Goal: Communication & Community: Share content

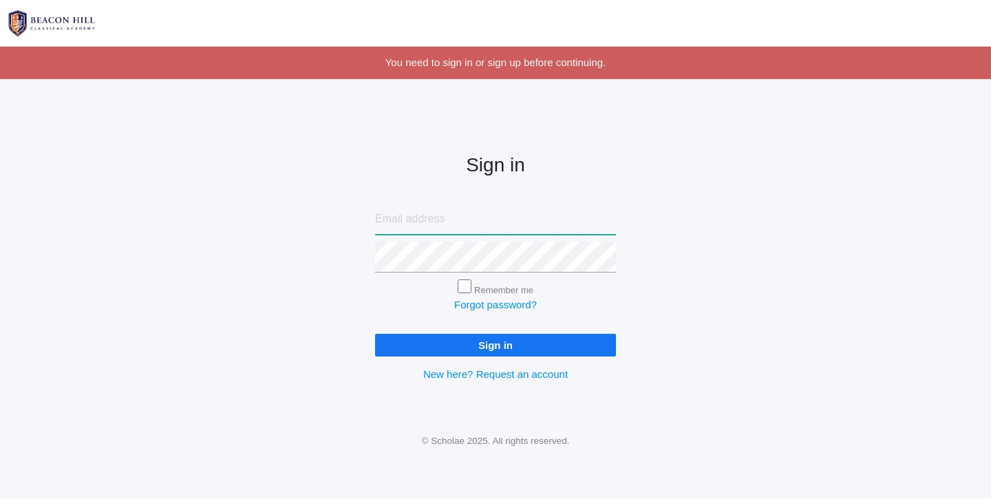
type input "liv@beaconhillclassical.org"
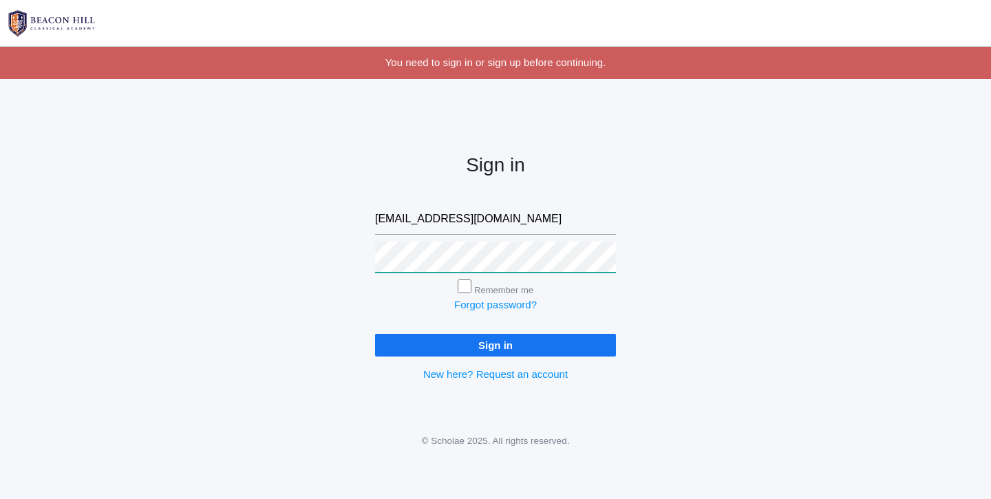
click at [496, 342] on input "Sign in" at bounding box center [495, 345] width 241 height 23
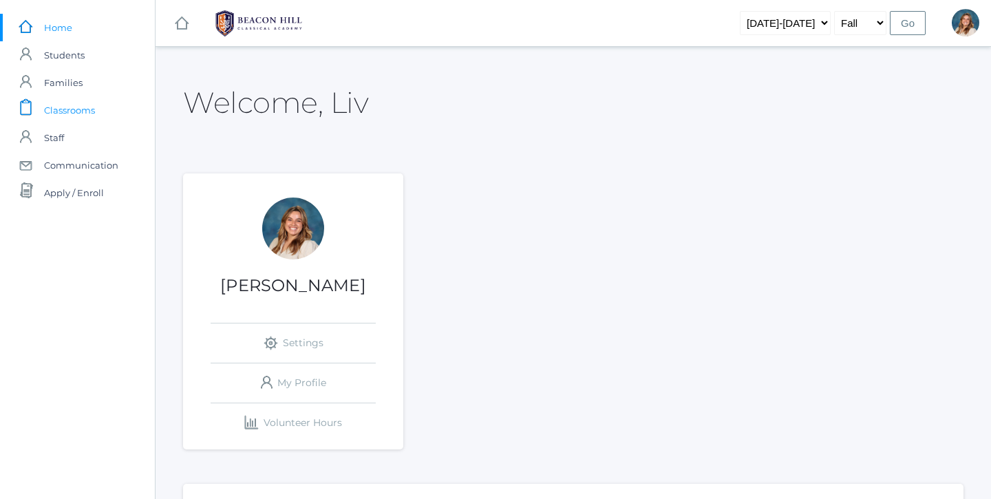
click at [72, 117] on span "Classrooms" at bounding box center [69, 110] width 51 height 28
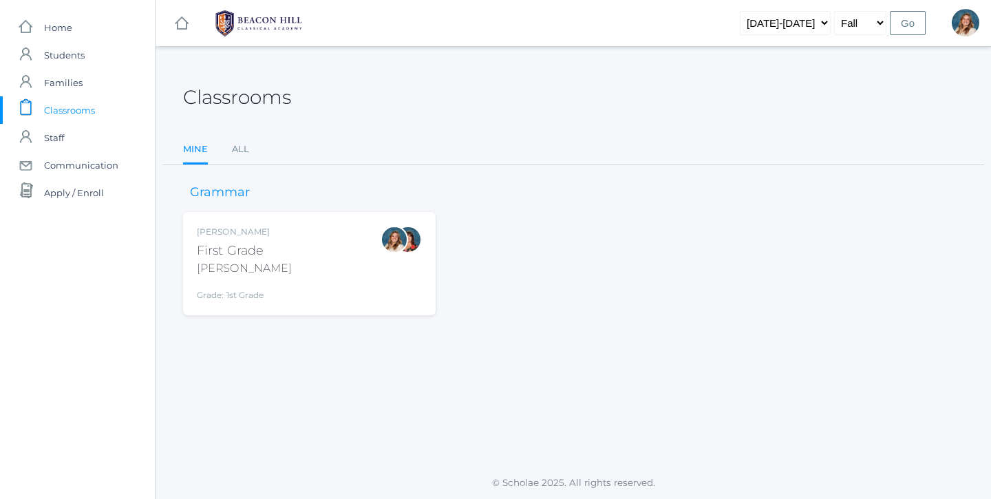
click at [296, 243] on div "Liv Barber First Grade Barber Grade: 1st Grade 01LA" at bounding box center [309, 264] width 225 height 76
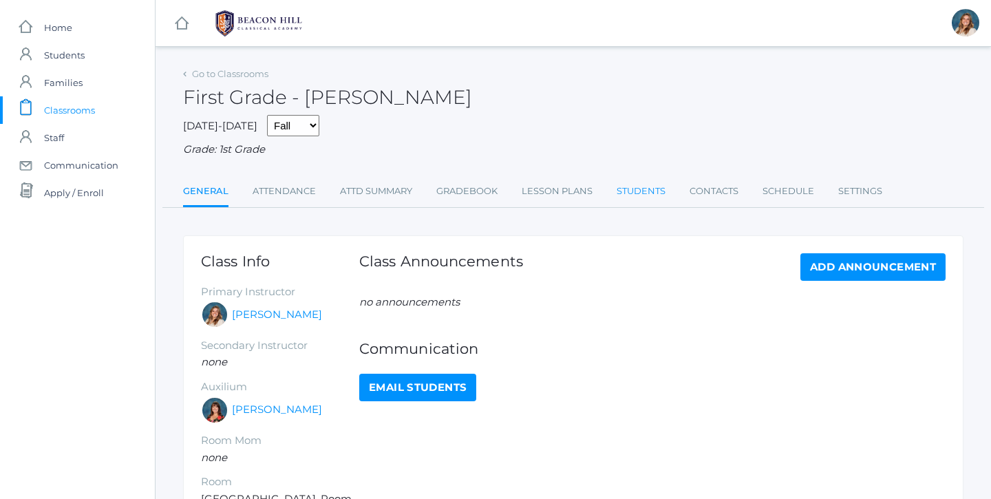
click at [636, 184] on link "Students" at bounding box center [641, 192] width 49 height 28
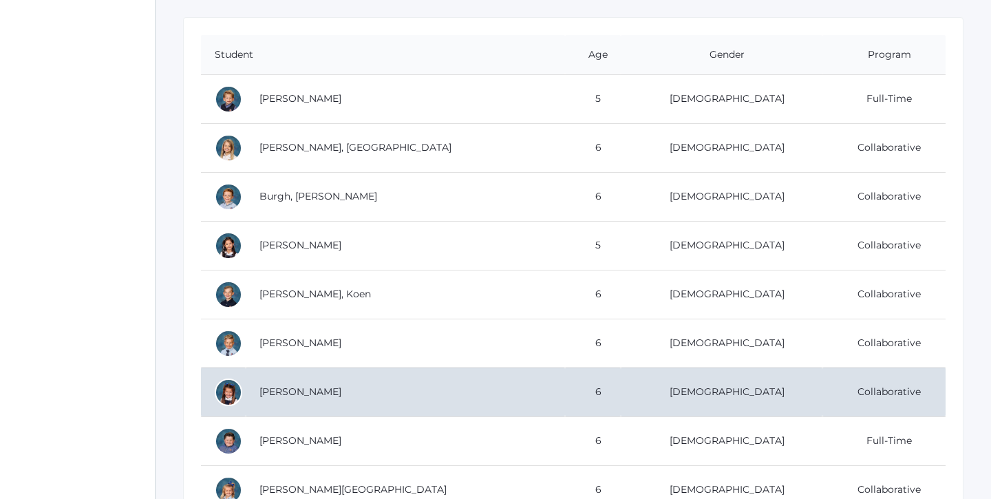
scroll to position [213, 0]
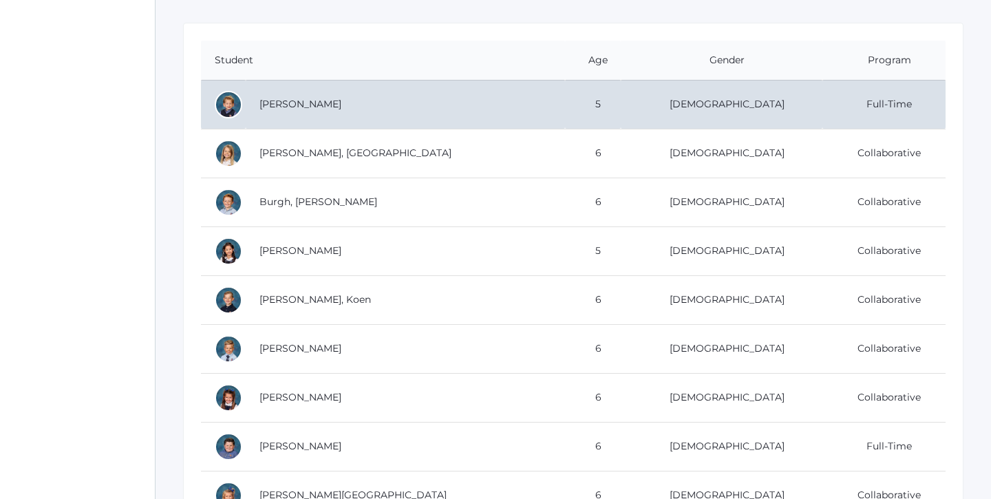
click at [486, 100] on td "[PERSON_NAME]" at bounding box center [405, 104] width 319 height 49
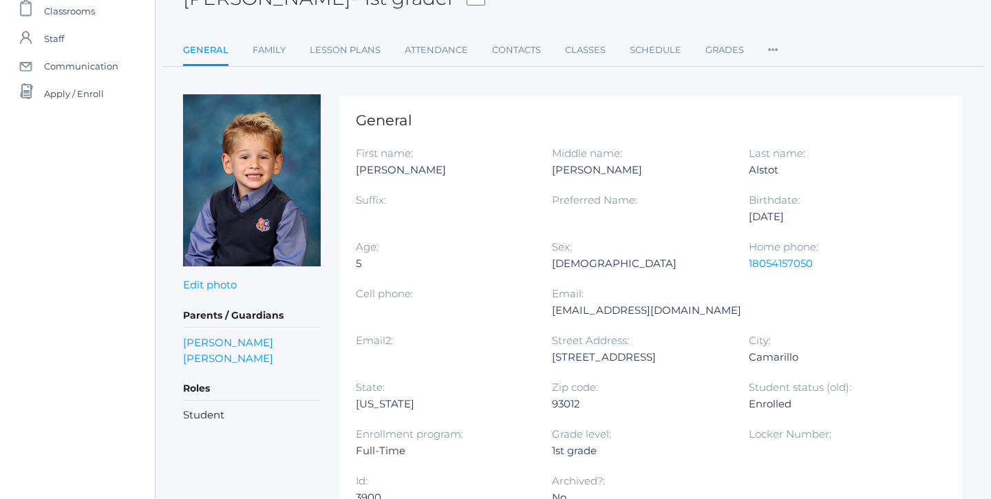
scroll to position [99, 0]
click at [274, 50] on link "Family" at bounding box center [269, 50] width 33 height 28
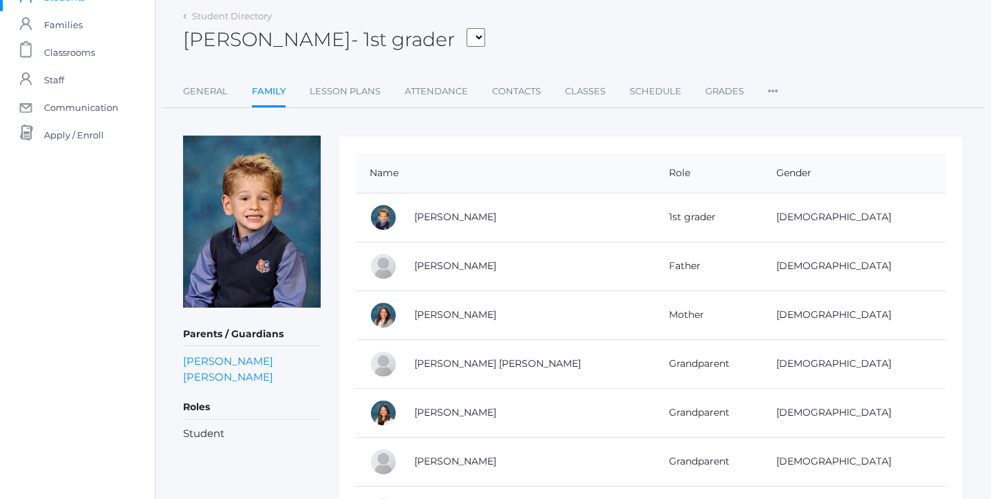
scroll to position [50, 0]
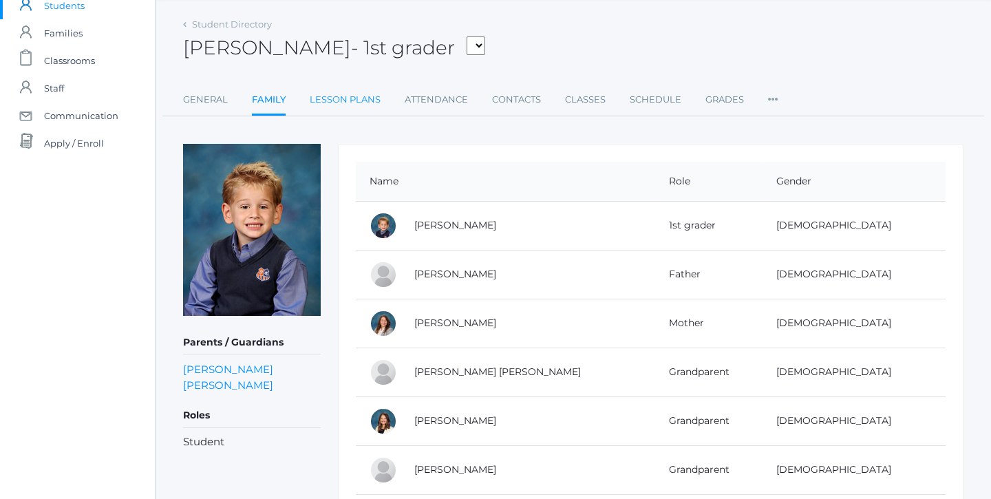
click at [355, 110] on link "Lesson Plans" at bounding box center [345, 100] width 71 height 28
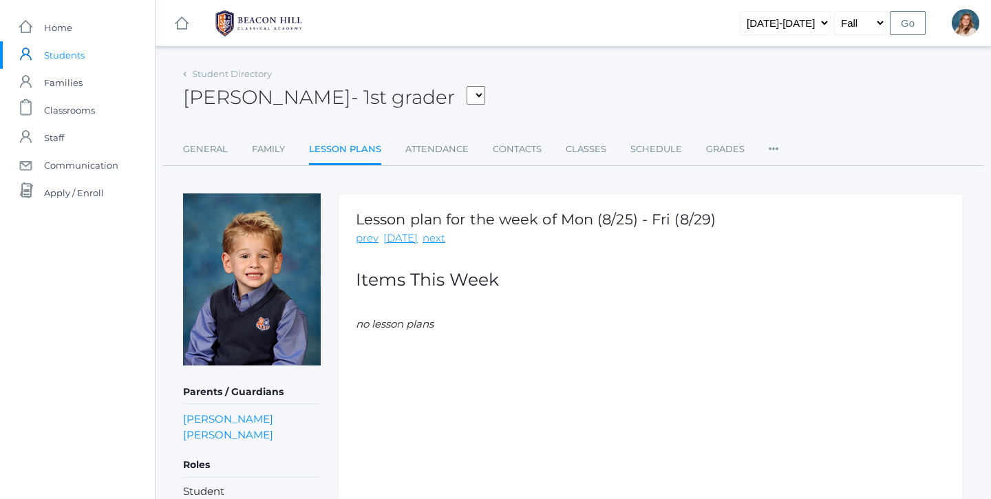
click at [69, 50] on span "Students" at bounding box center [64, 55] width 41 height 28
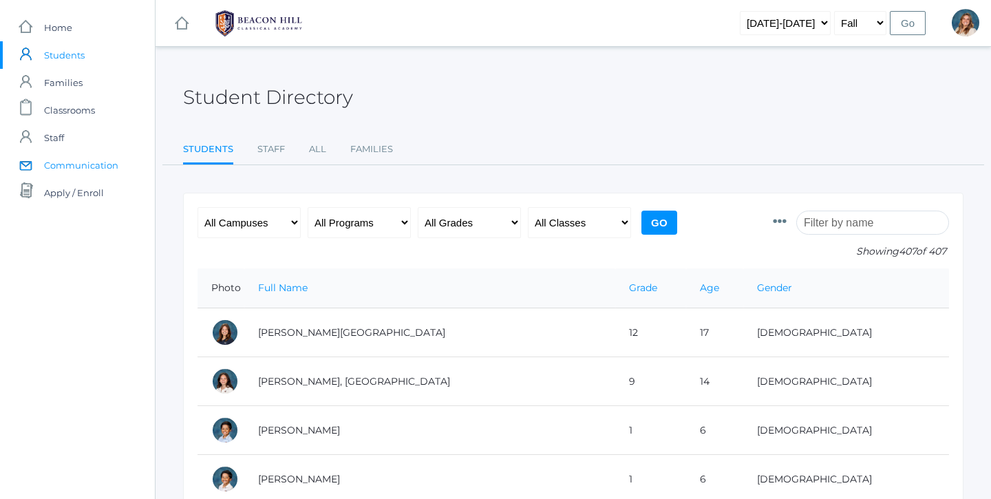
click at [92, 167] on span "Communication" at bounding box center [81, 165] width 74 height 28
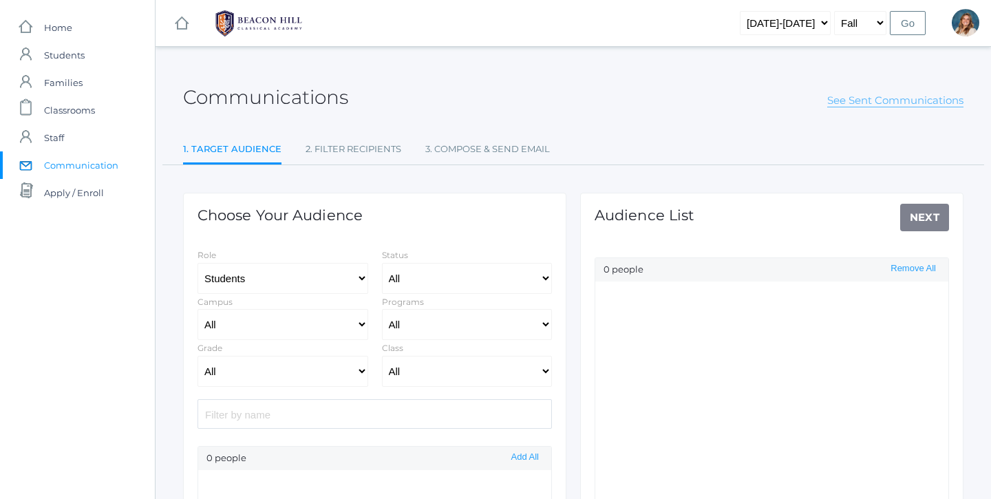
select select "Enrolled"
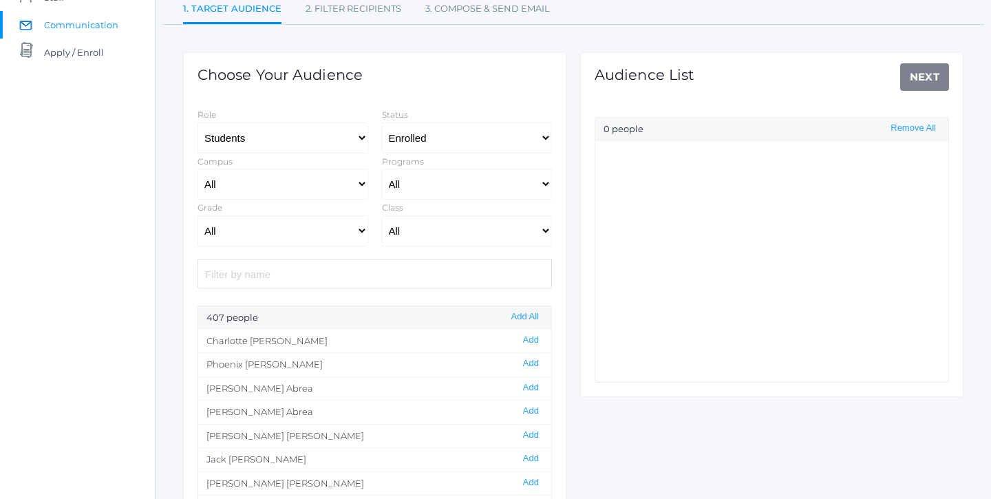
scroll to position [141, 0]
select select "1990"
click at [518, 322] on button "Add All" at bounding box center [525, 317] width 36 height 12
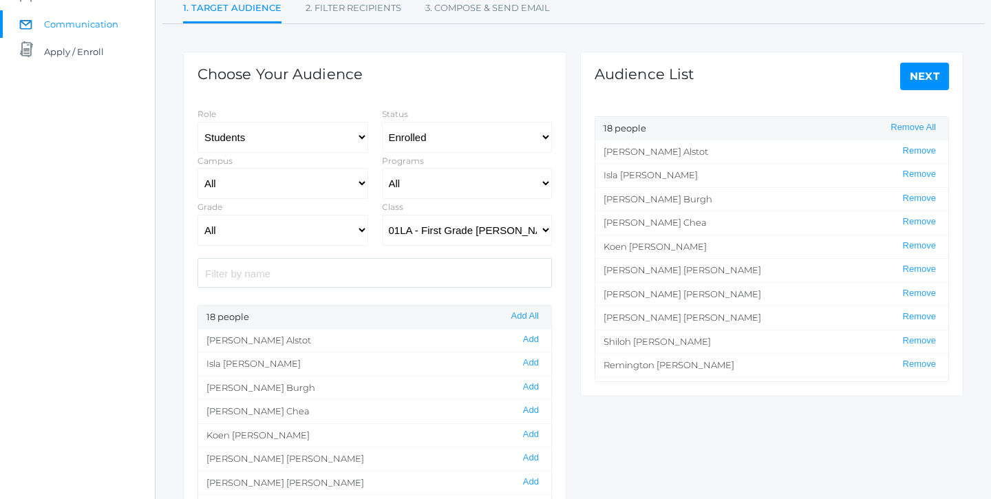
click at [922, 75] on link "Next" at bounding box center [926, 77] width 50 height 28
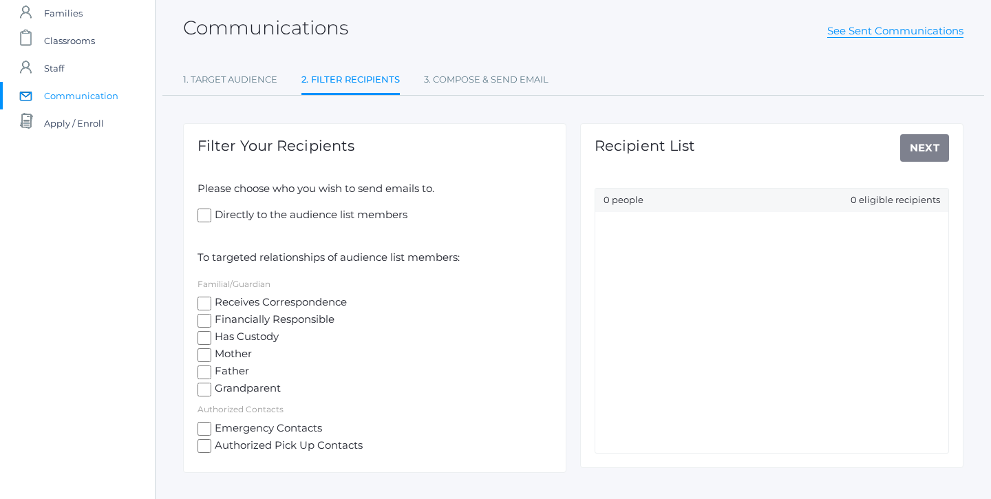
scroll to position [71, 0]
click at [207, 357] on input "Mother" at bounding box center [205, 354] width 14 height 14
checkbox input "true"
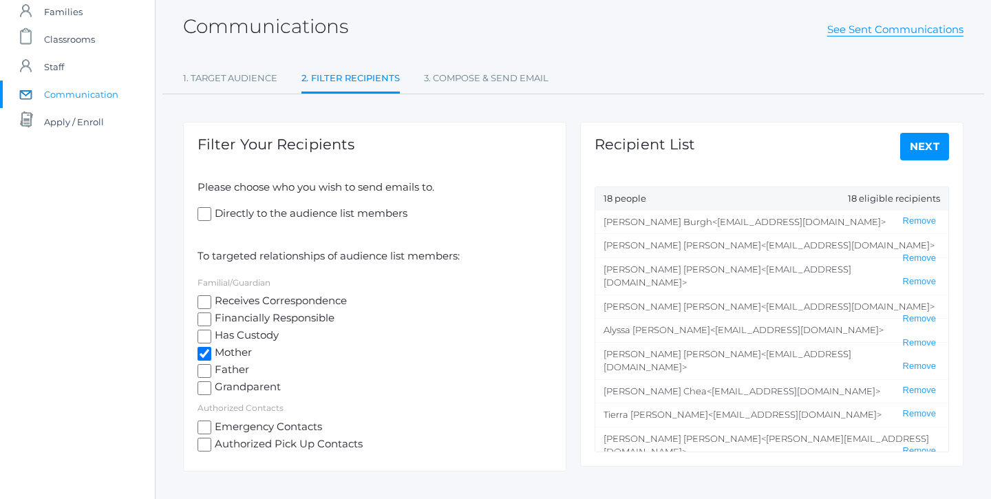
click at [207, 368] on input "Father" at bounding box center [205, 371] width 14 height 14
checkbox input "true"
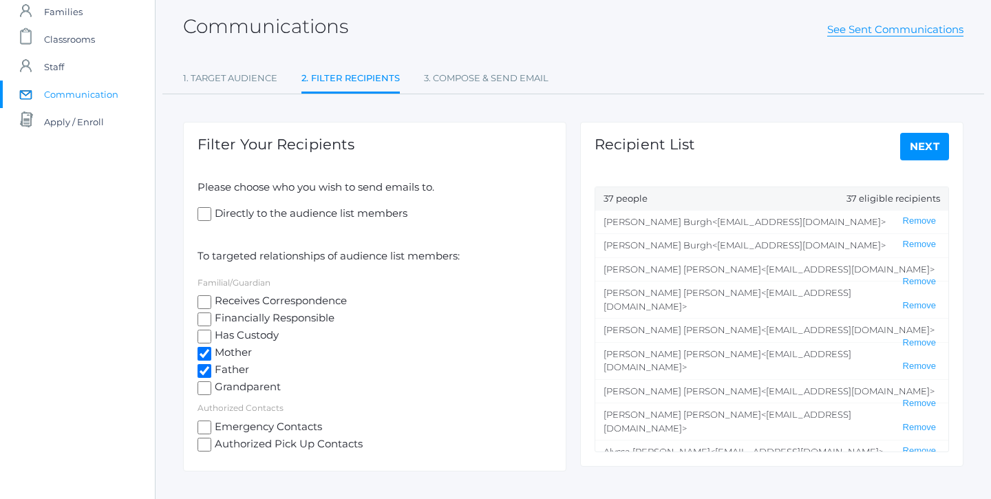
click at [920, 141] on link "Next" at bounding box center [926, 147] width 50 height 28
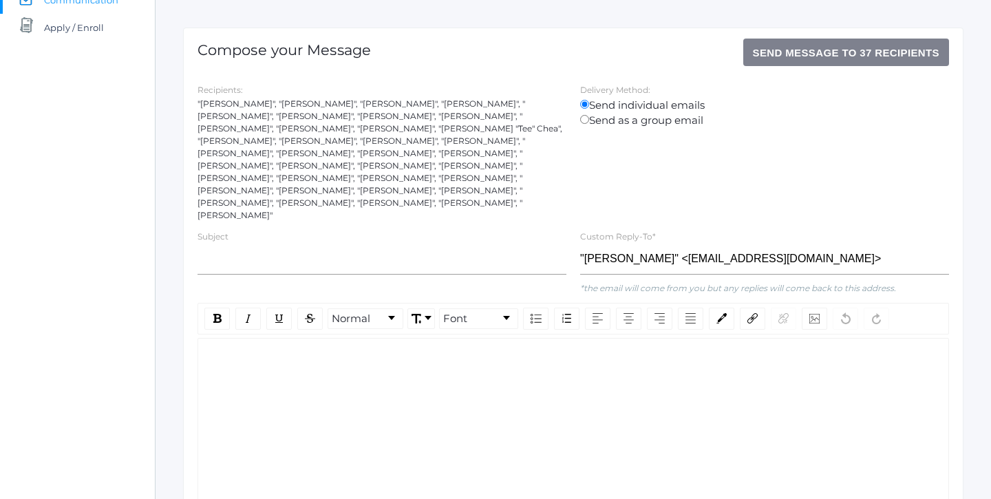
scroll to position [168, 0]
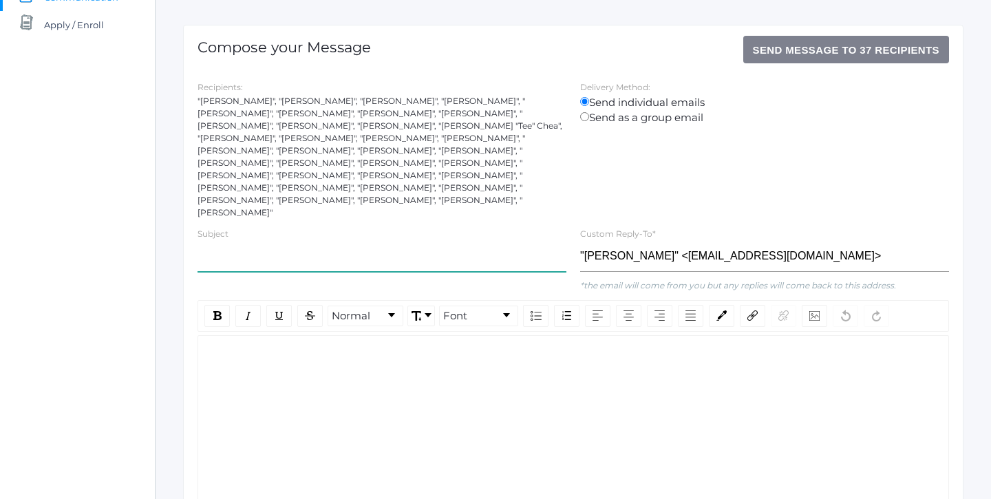
click at [342, 241] on input "text" at bounding box center [382, 256] width 369 height 31
type input "First Grade - August Update"
click at [358, 349] on div "rdw-wrapper" at bounding box center [574, 429] width 752 height 189
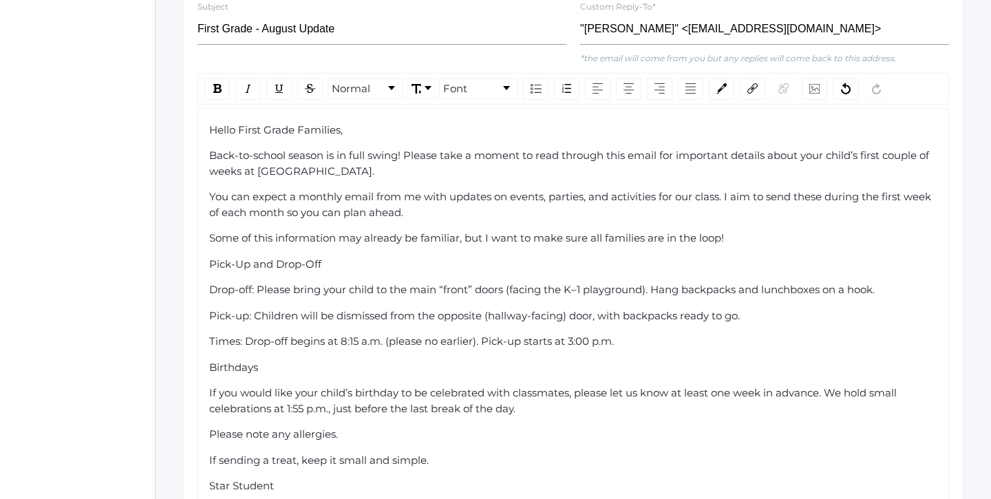
scroll to position [404, 0]
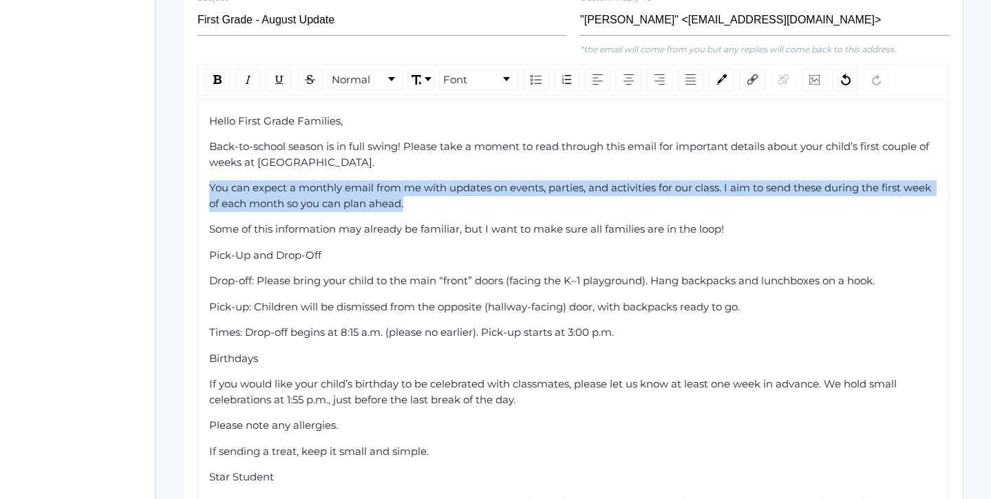
drag, startPoint x: 209, startPoint y: 159, endPoint x: 459, endPoint y: 174, distance: 250.4
click at [459, 180] on div "You can expect a monthly email from me with updates on events, parties, and act…" at bounding box center [573, 195] width 729 height 31
click at [223, 69] on div "rdw-inline-control" at bounding box center [216, 80] width 25 height 22
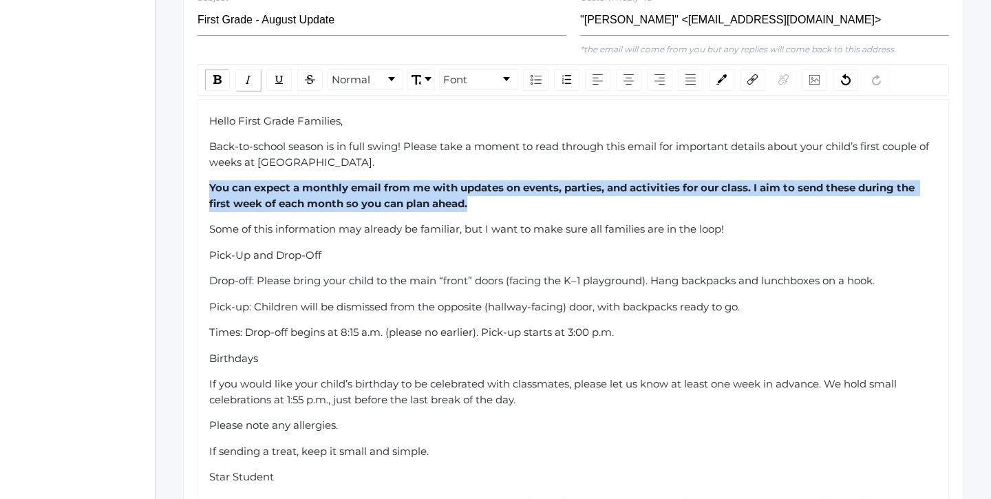
click at [246, 74] on img "rdw-inline-control" at bounding box center [248, 79] width 11 height 11
click at [538, 248] on div "Pick-Up and Drop-Off" at bounding box center [573, 256] width 729 height 16
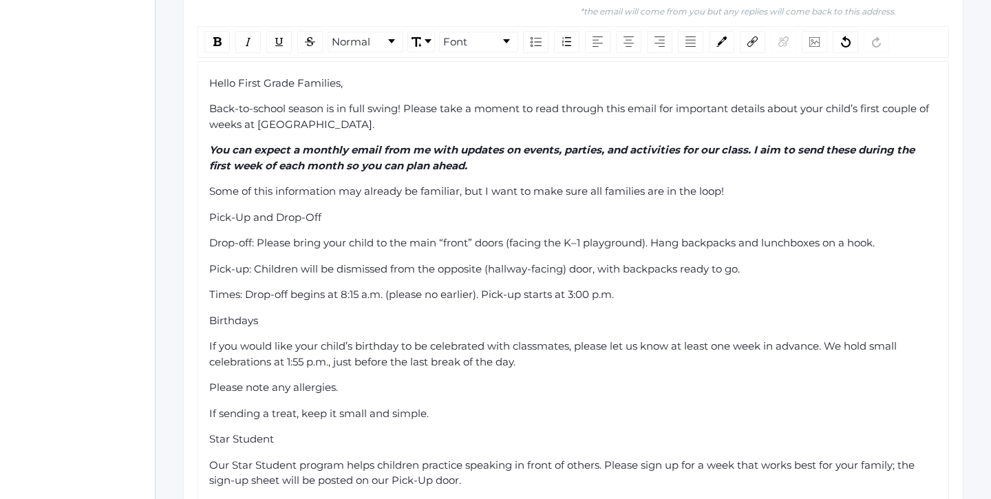
scroll to position [443, 0]
drag, startPoint x: 323, startPoint y: 188, endPoint x: 209, endPoint y: 187, distance: 113.6
click at [209, 209] on div "Pick-Up and Drop-Off" at bounding box center [573, 217] width 729 height 16
click at [224, 30] on div "rdw-inline-control" at bounding box center [216, 41] width 25 height 22
click at [212, 235] on span "Drop-off: Please bring your child to the main “front” doors (facing the K–1 pla…" at bounding box center [542, 241] width 666 height 13
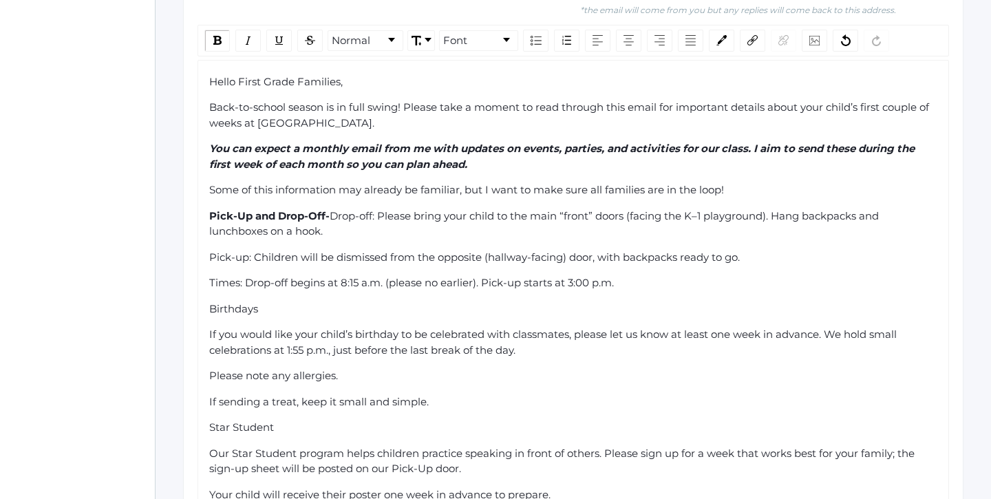
click at [209, 251] on span "Pick-up: Children will be dismissed from the opposite (hallway-facing) door, wi…" at bounding box center [474, 257] width 531 height 13
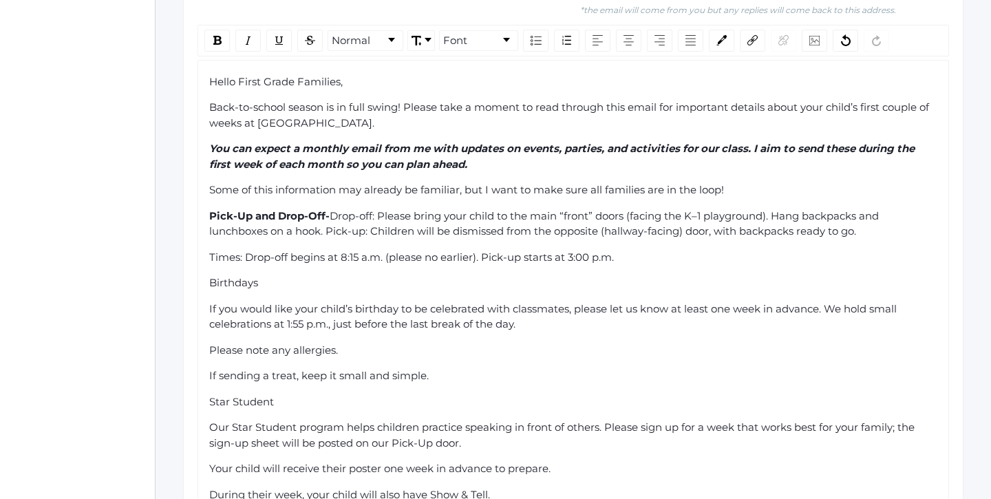
drag, startPoint x: 379, startPoint y: 189, endPoint x: 333, endPoint y: 187, distance: 45.5
click at [333, 209] on span "Drop-off: Please bring your child to the main “front” doors (facing the K–1 pla…" at bounding box center [545, 223] width 673 height 29
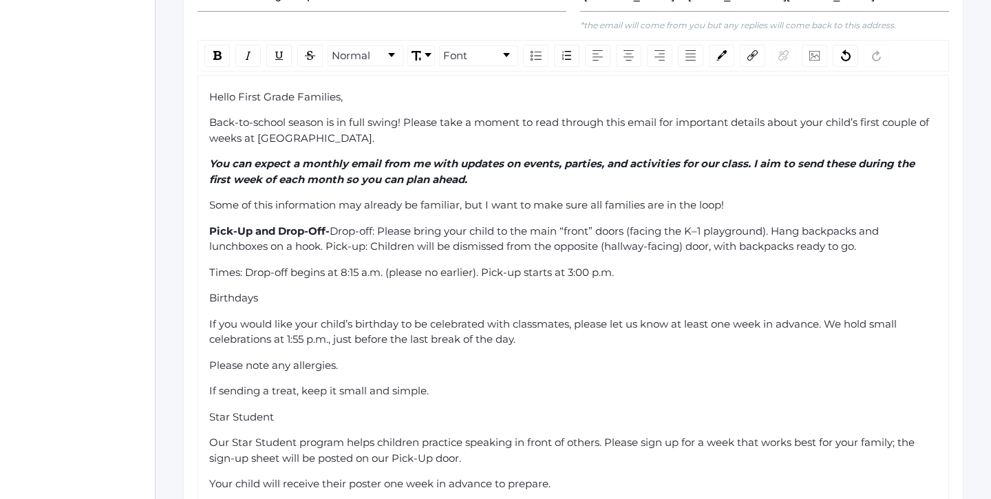
scroll to position [427, 0]
click at [254, 46] on div "rdw-inline-control" at bounding box center [247, 57] width 25 height 22
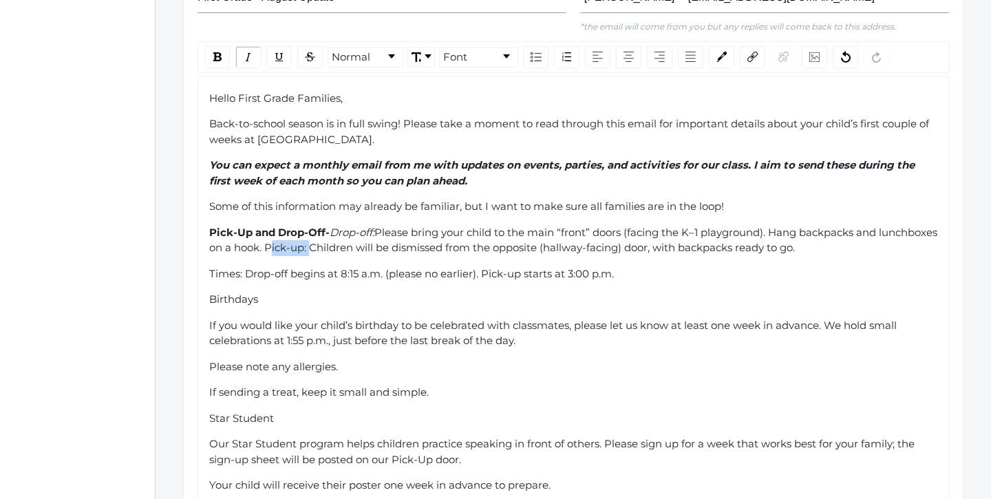
drag, startPoint x: 368, startPoint y: 219, endPoint x: 329, endPoint y: 220, distance: 39.3
click at [329, 226] on span "Please bring your child to the main “front” doors (facing the K–1 playground). …" at bounding box center [574, 240] width 731 height 29
click at [254, 46] on div "rdw-inline-control" at bounding box center [247, 57] width 25 height 22
click at [246, 267] on span "Times: Drop-off begins at 8:15 a.m. (please no earlier). Pick-up starts at 3:00…" at bounding box center [411, 273] width 405 height 13
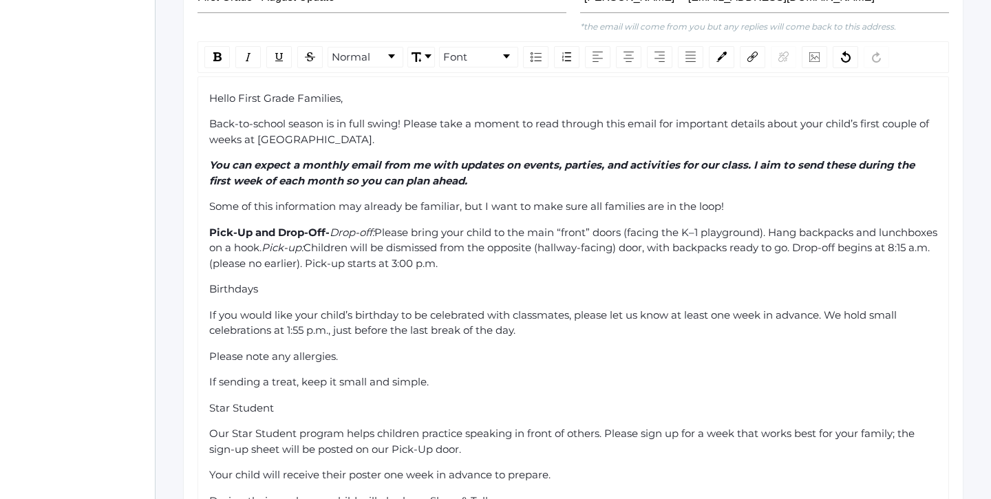
click at [334, 282] on div "Birthdays" at bounding box center [573, 290] width 729 height 16
click at [350, 241] on span "Children will be dismissed from the opposite (hallway-facing) door, with backpa…" at bounding box center [571, 255] width 724 height 29
click at [351, 282] on div "Birthdays" at bounding box center [573, 290] width 729 height 16
click at [206, 287] on div "Hello First Grade Families, Back-to-school season is in full swing! Please take…" at bounding box center [574, 385] width 752 height 618
click at [209, 308] on span "If you would like your child’s birthday to be celebrated with classmates, pleas…" at bounding box center [554, 322] width 691 height 29
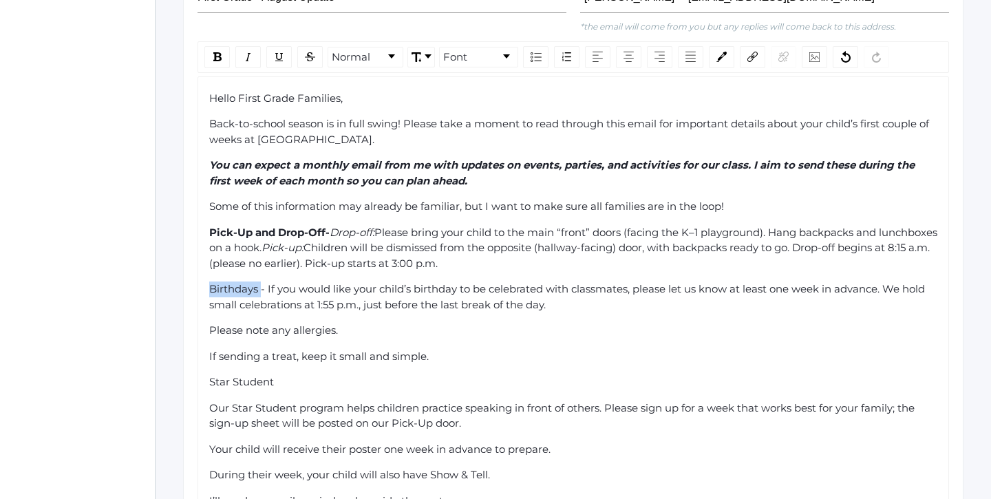
drag, startPoint x: 263, startPoint y: 257, endPoint x: 205, endPoint y: 255, distance: 57.9
click at [205, 255] on div "Hello First Grade Families, Back-to-school season is in full swing! Please take…" at bounding box center [574, 372] width 752 height 592
click at [211, 46] on div "rdw-inline-control" at bounding box center [216, 57] width 25 height 22
click at [381, 323] on div "Please note any allergies." at bounding box center [573, 331] width 729 height 16
click at [211, 324] on span "Please note any allergies." at bounding box center [273, 330] width 129 height 13
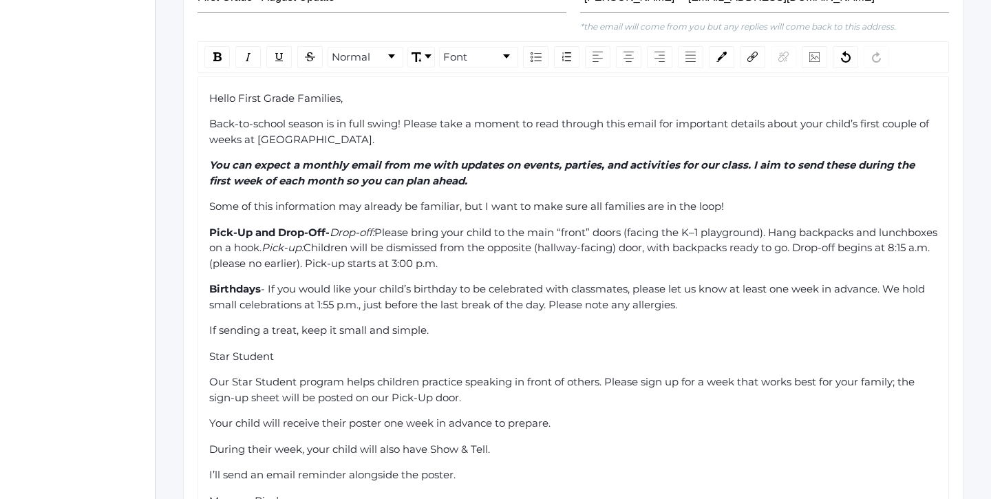
click at [209, 324] on span "If sending a treat, keep it small and simple." at bounding box center [319, 330] width 220 height 13
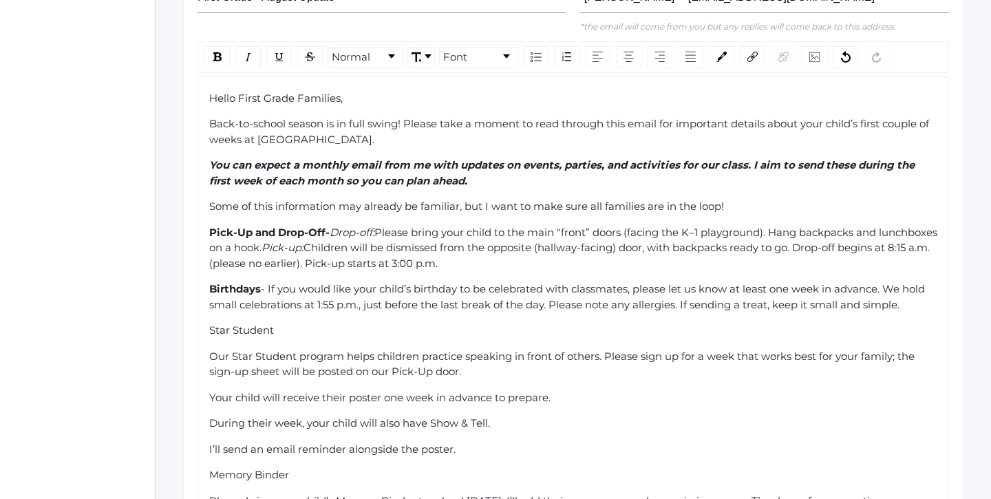
click at [209, 350] on span "Our Star Student program helps children practice speaking in front of others. P…" at bounding box center [563, 364] width 709 height 29
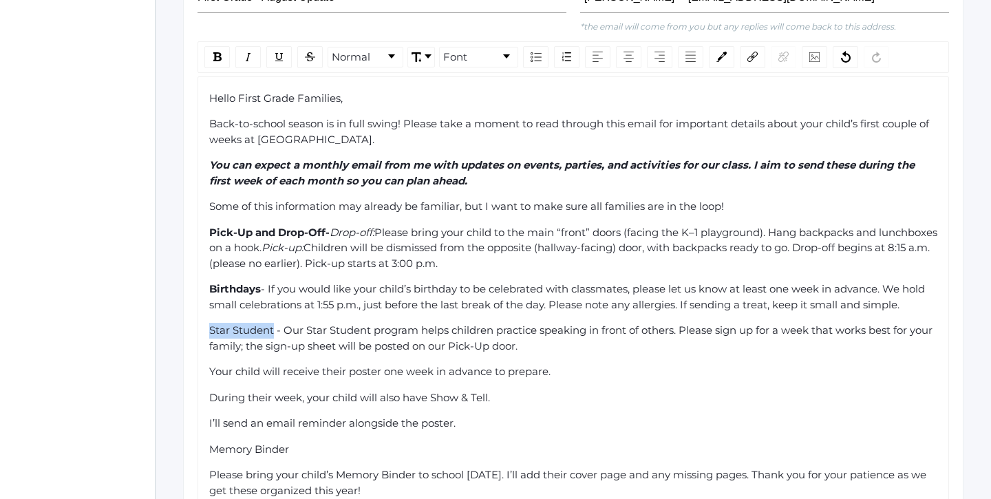
drag, startPoint x: 275, startPoint y: 301, endPoint x: 206, endPoint y: 300, distance: 69.6
click at [206, 300] on div "Hello First Grade Families, Back-to-school season is in full swing! Please take…" at bounding box center [574, 333] width 752 height 514
click at [224, 46] on div "rdw-inline-control" at bounding box center [216, 57] width 25 height 22
click at [210, 365] on span "Your child will receive their poster one week in advance to prepare." at bounding box center [380, 371] width 342 height 13
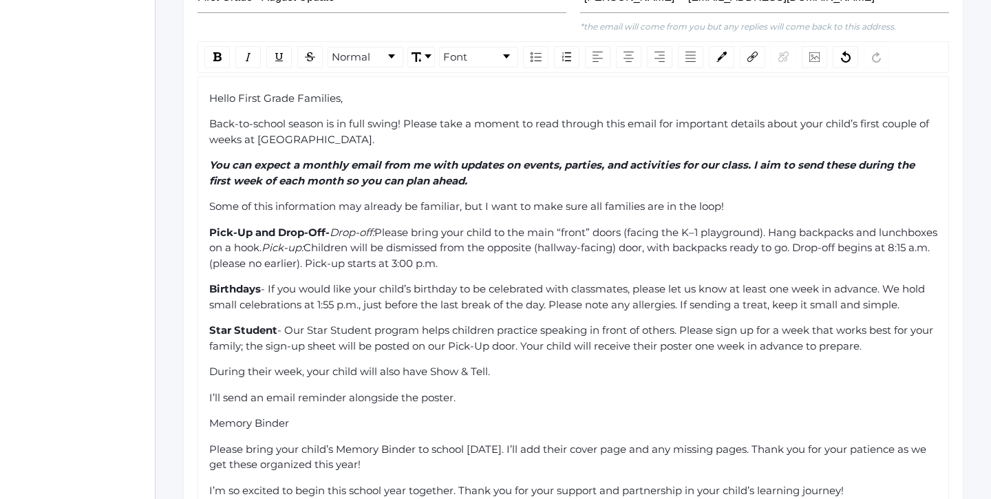
click at [211, 365] on span "During their week, your child will also have Show & Tell." at bounding box center [349, 371] width 281 height 13
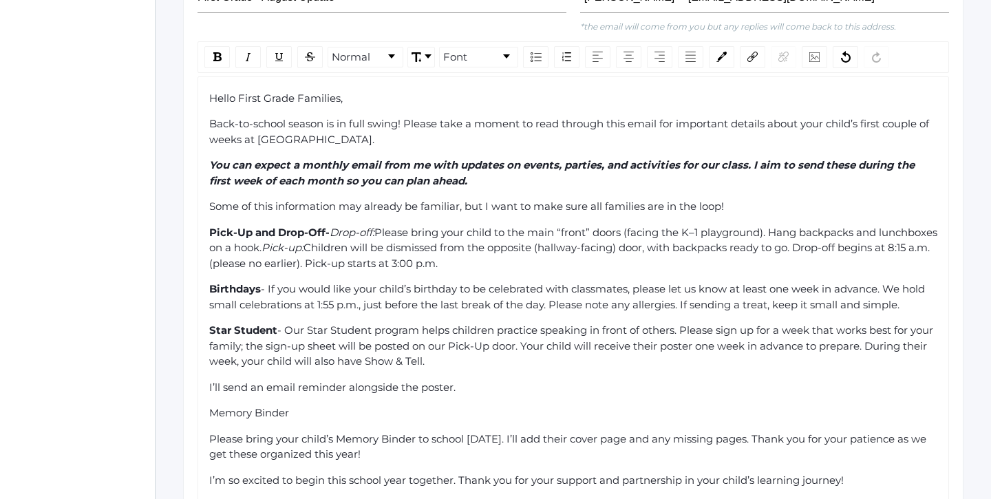
click at [207, 357] on div "Hello First Grade Families, Back-to-school season is in full swing! Please take…" at bounding box center [574, 315] width 752 height 479
click at [210, 381] on span "I’ll send an email reminder alongside the poster." at bounding box center [332, 387] width 246 height 13
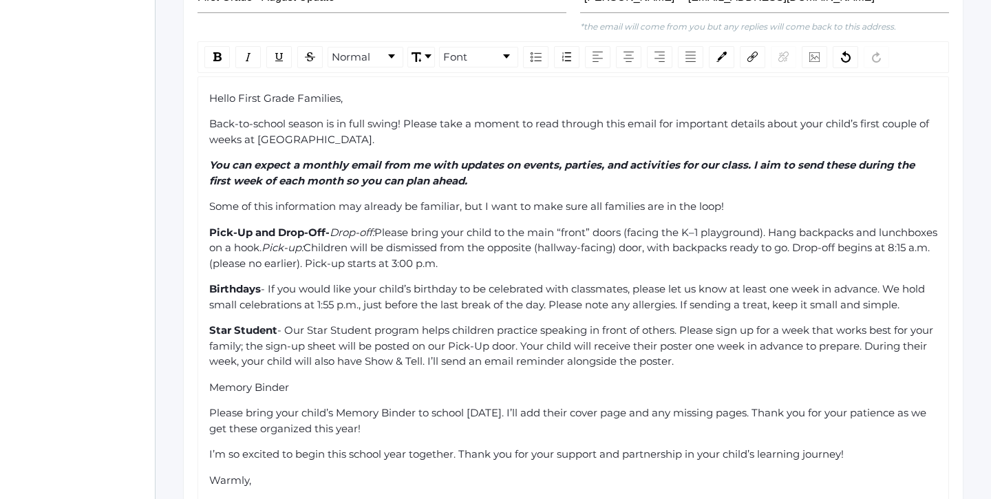
click at [211, 406] on span "Please bring your child’s Memory Binder to school on Thursday. I’ll add their c…" at bounding box center [569, 420] width 720 height 29
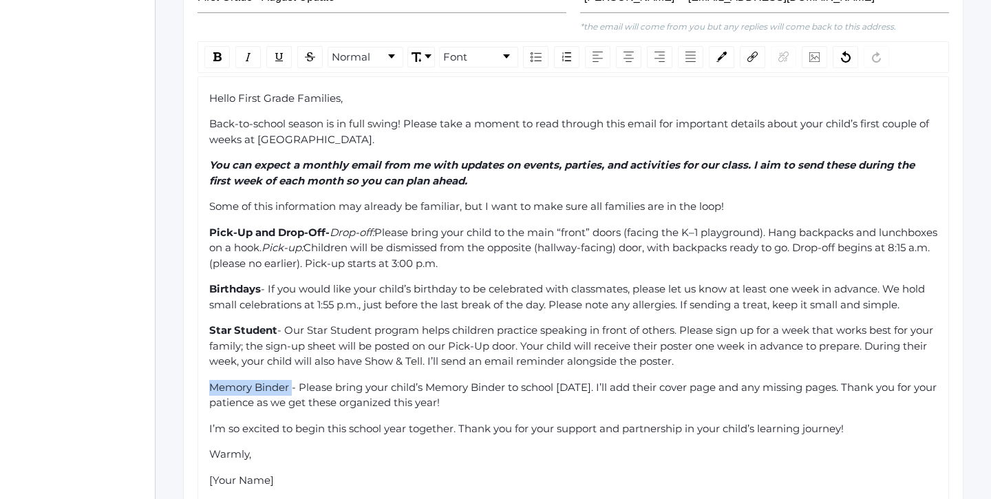
drag, startPoint x: 294, startPoint y: 356, endPoint x: 206, endPoint y: 353, distance: 88.2
click at [206, 353] on div "Hello First Grade Families, Back-to-school season is in full swing! Please take…" at bounding box center [574, 289] width 752 height 427
click at [213, 52] on img "rdw-inline-control" at bounding box center [217, 56] width 8 height 9
click at [569, 381] on div "Hello First Grade Families, Back-to-school season is in full swing! Please take…" at bounding box center [573, 290] width 729 height 398
click at [551, 380] on div "Memory Binder - Please bring your child’s Memory Binder to school on Thursday. …" at bounding box center [573, 395] width 729 height 31
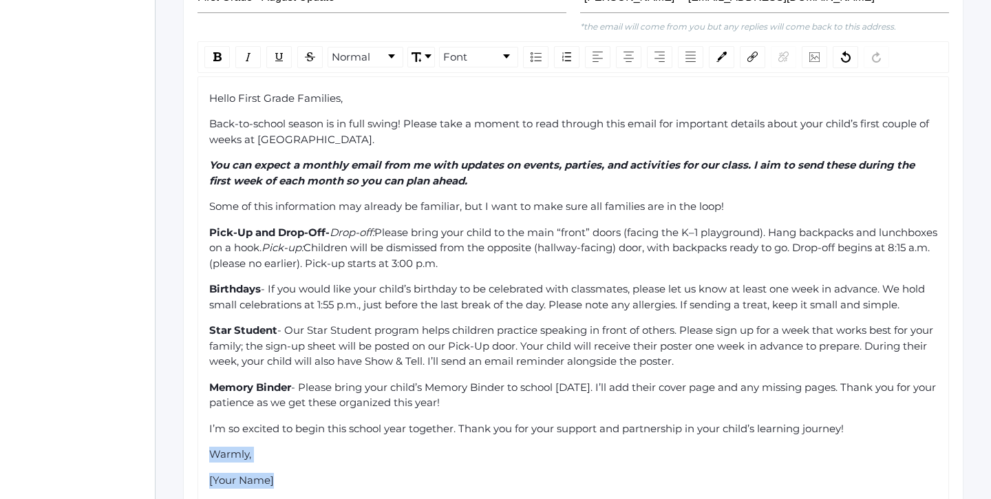
drag, startPoint x: 295, startPoint y: 456, endPoint x: 202, endPoint y: 421, distance: 98.5
click at [202, 421] on div "Hello First Grade Families, Back-to-school season is in full swing! Please take…" at bounding box center [574, 289] width 752 height 427
drag, startPoint x: 297, startPoint y: 424, endPoint x: 207, endPoint y: 428, distance: 91.0
click at [207, 428] on div "Hello First Grade Families, Back-to-school season is in full swing! Please take…" at bounding box center [574, 276] width 752 height 401
copy span "Amason Wishlist"
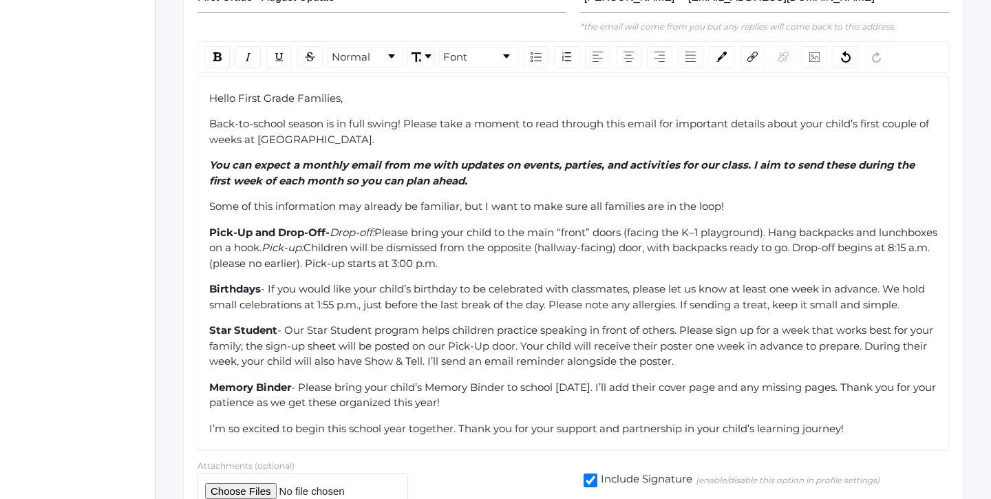
click at [492, 380] on div "Memory Binder - Please bring your child’s Memory Binder to school on Thursday. …" at bounding box center [573, 395] width 729 height 31
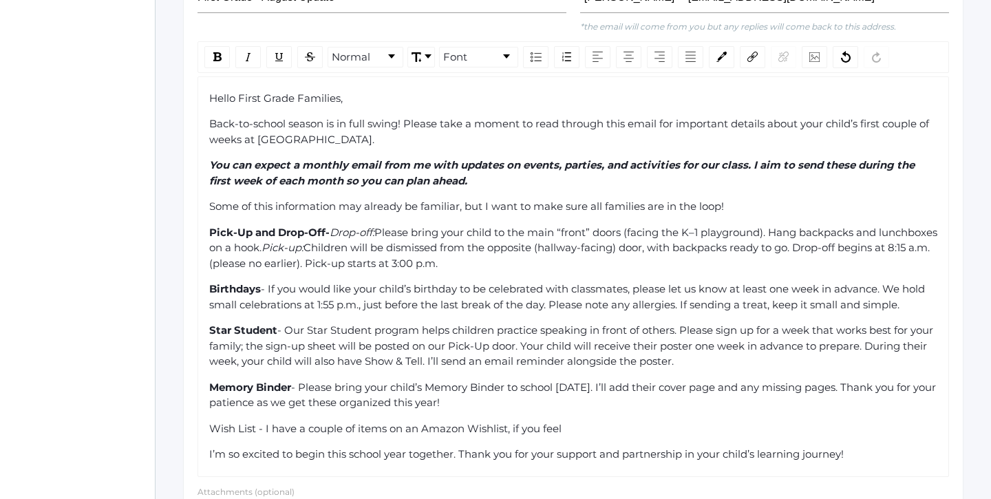
drag, startPoint x: 569, startPoint y: 399, endPoint x: 189, endPoint y: 388, distance: 379.6
click at [189, 388] on div "Compose your Message Send Message to 37 recipients Recipients: "Emily Burgh", "…" at bounding box center [573, 160] width 781 height 788
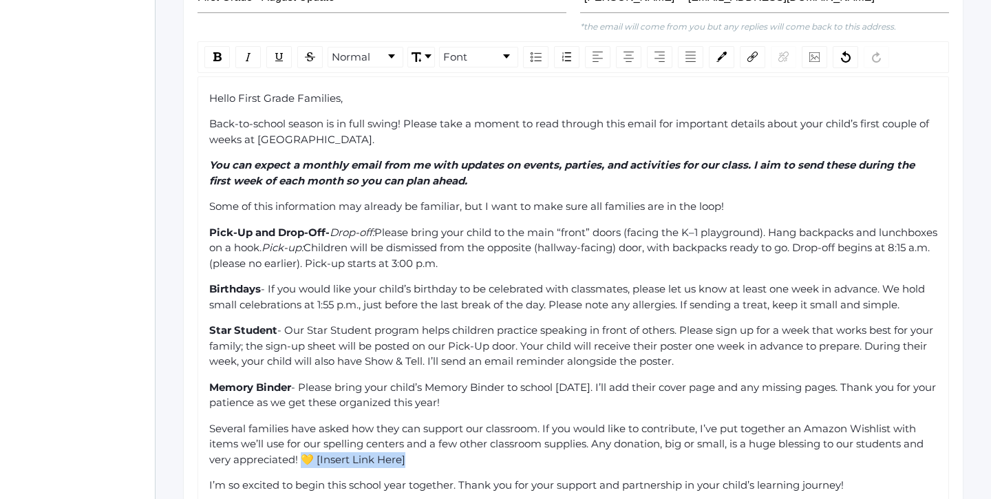
drag, startPoint x: 408, startPoint y: 428, endPoint x: 302, endPoint y: 424, distance: 105.4
click at [302, 424] on div "Several families have asked how they can support our classroom. If you would li…" at bounding box center [573, 444] width 729 height 47
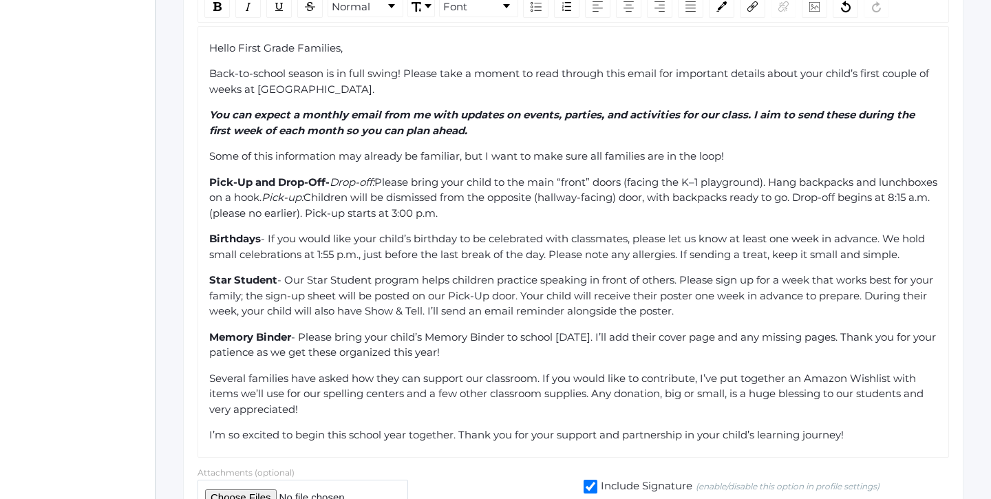
scroll to position [479, 0]
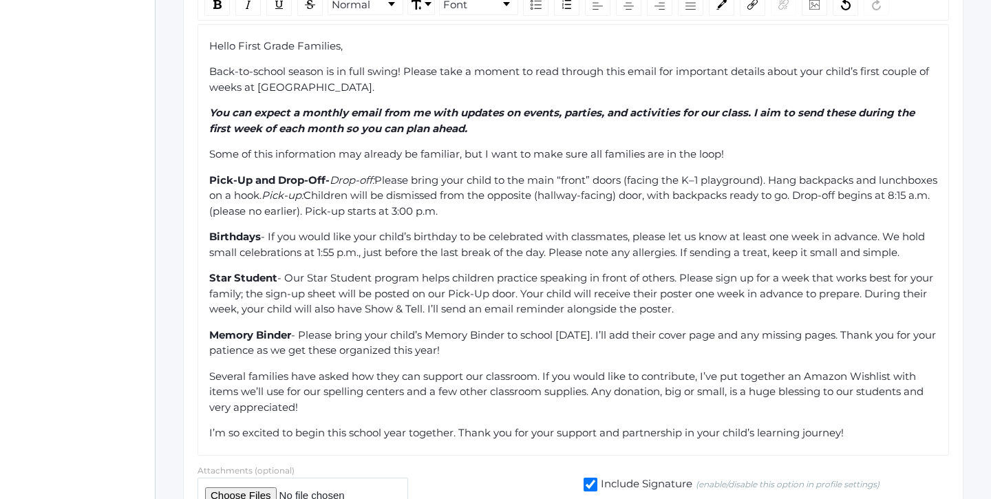
click at [867, 409] on div "Hello First Grade Families, Back-to-school season is in full swing! Please take…" at bounding box center [573, 240] width 729 height 403
click at [308, 372] on div "Several families have asked how they can support our classroom. If you would li…" at bounding box center [573, 392] width 729 height 47
drag, startPoint x: 308, startPoint y: 372, endPoint x: 211, endPoint y: 339, distance: 103.2
click at [211, 369] on div "Several families have asked how they can support our classroom. If you would li…" at bounding box center [573, 392] width 729 height 47
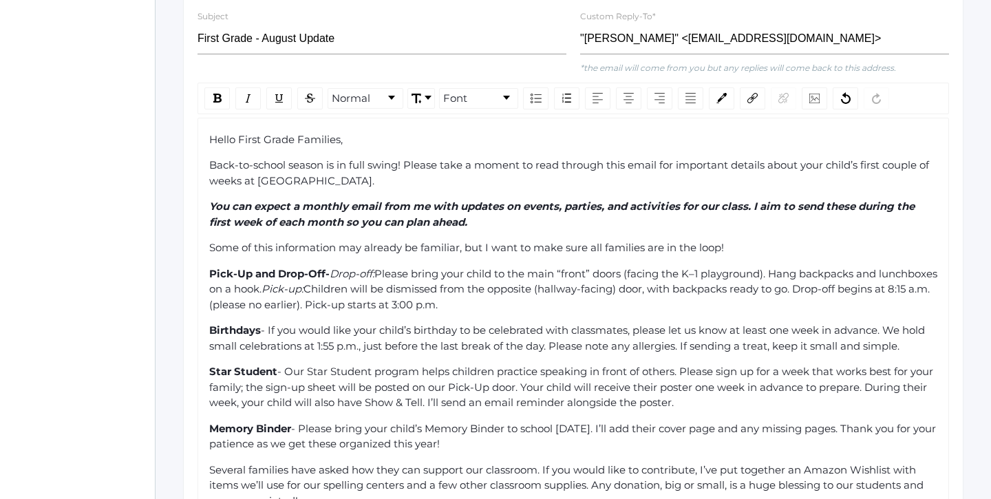
scroll to position [384, 0]
click at [244, 94] on img "rdw-inline-control" at bounding box center [248, 99] width 11 height 11
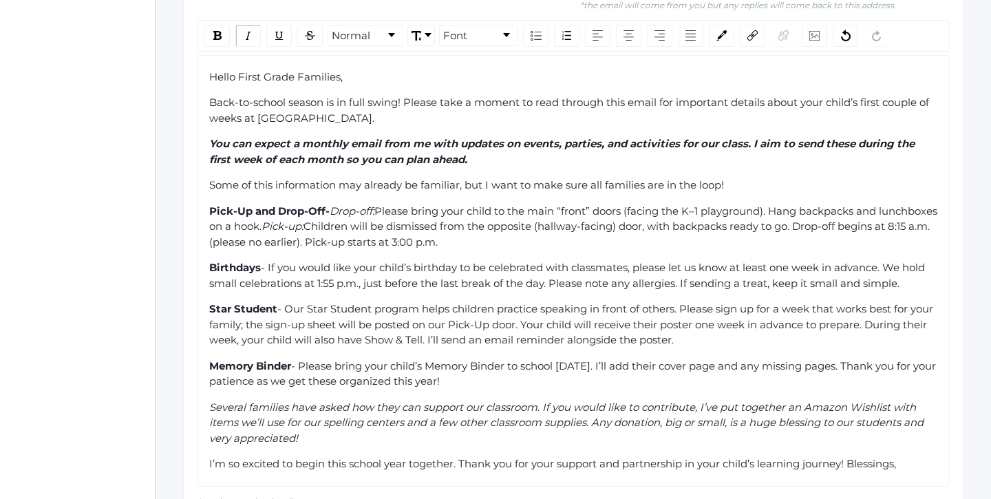
scroll to position [451, 0]
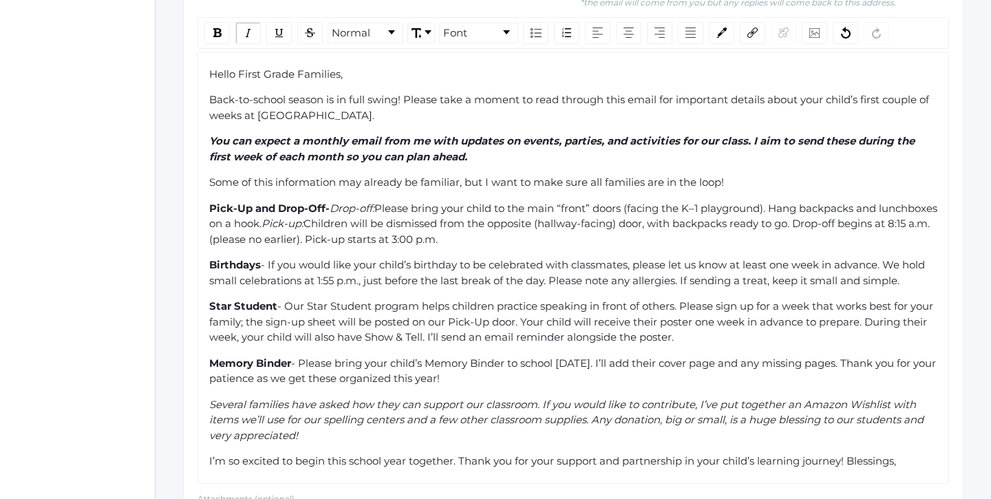
click at [613, 138] on div "Hello First Grade Families, Back-to-school season is in full swing! Please take…" at bounding box center [573, 268] width 729 height 403
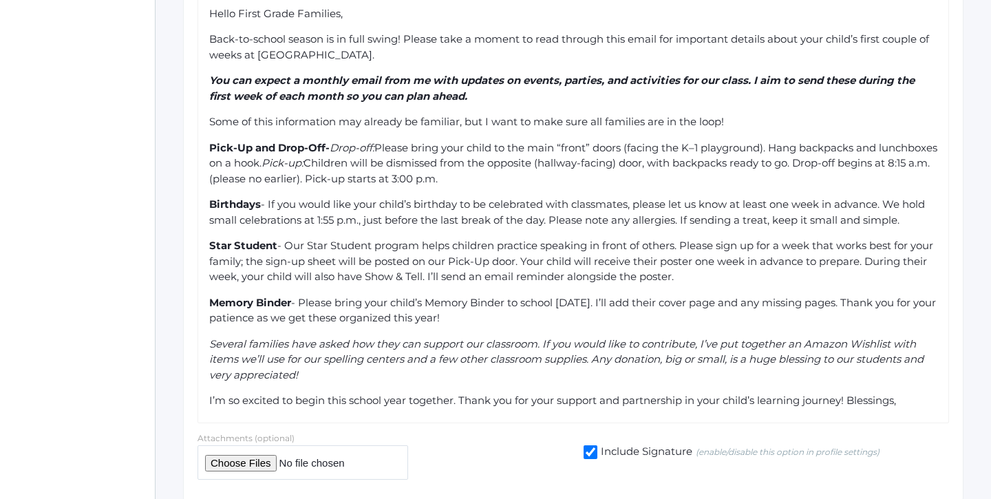
scroll to position [517, 0]
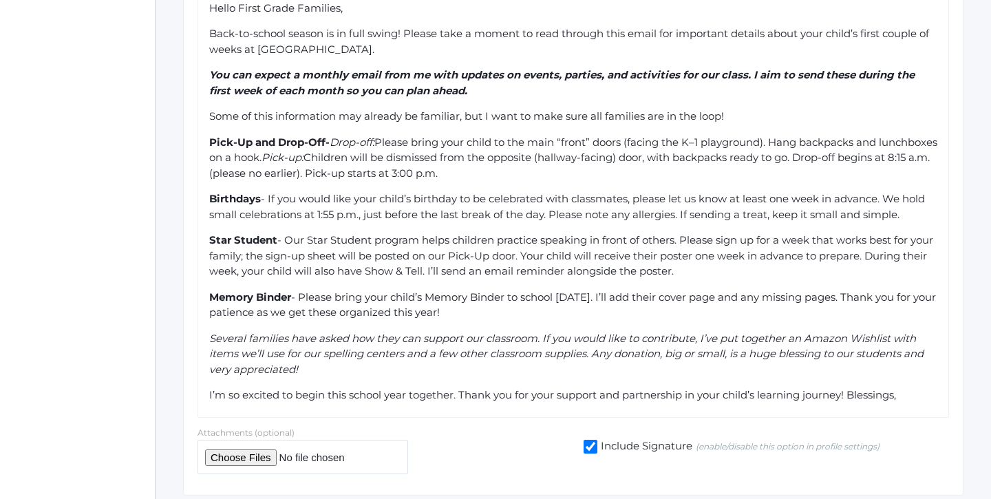
click at [609, 142] on div "Pick-Up and Drop-Off- Drop-off: Please bring your child to the main “front” doo…" at bounding box center [573, 158] width 729 height 47
click at [322, 136] on span "Please bring your child to the main “front” doors (facing the K–1 playground). …" at bounding box center [574, 150] width 731 height 29
click at [587, 145] on div "Pick-Up and Drop-Off- Drop-off: Please bring your child to the main “front” doo…" at bounding box center [573, 158] width 729 height 47
click at [302, 151] on span "Children will be dismissed from the opposite (hallway-facing) door, with backpa…" at bounding box center [571, 165] width 724 height 29
click at [560, 191] on div "Birthdays - If you would like your child’s birthday to be celebrated with class…" at bounding box center [573, 206] width 729 height 31
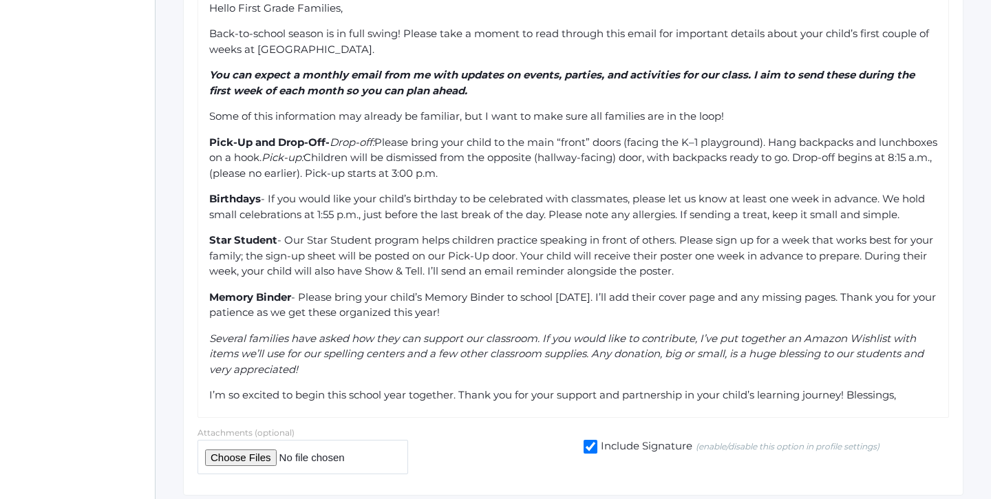
click at [578, 158] on div "Hello First Grade Families, Back-to-school season is in full swing! Please take…" at bounding box center [573, 202] width 729 height 403
click at [565, 141] on div "Pick-Up and Drop-Off- Drop-off: Please bring your child to the main “front” doo…" at bounding box center [573, 158] width 729 height 47
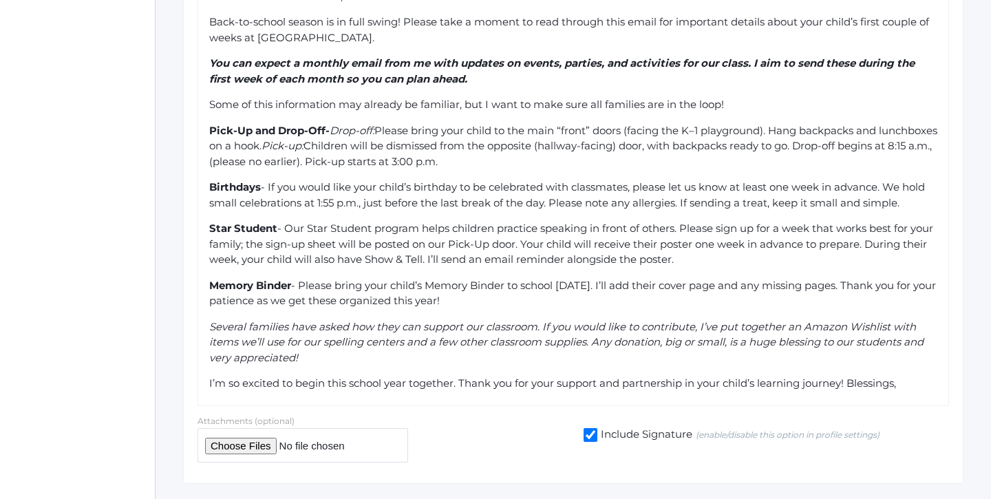
scroll to position [528, 0]
click at [910, 181] on span "- If you would like your child’s birthday to be celebrated with classmates, ple…" at bounding box center [568, 195] width 719 height 29
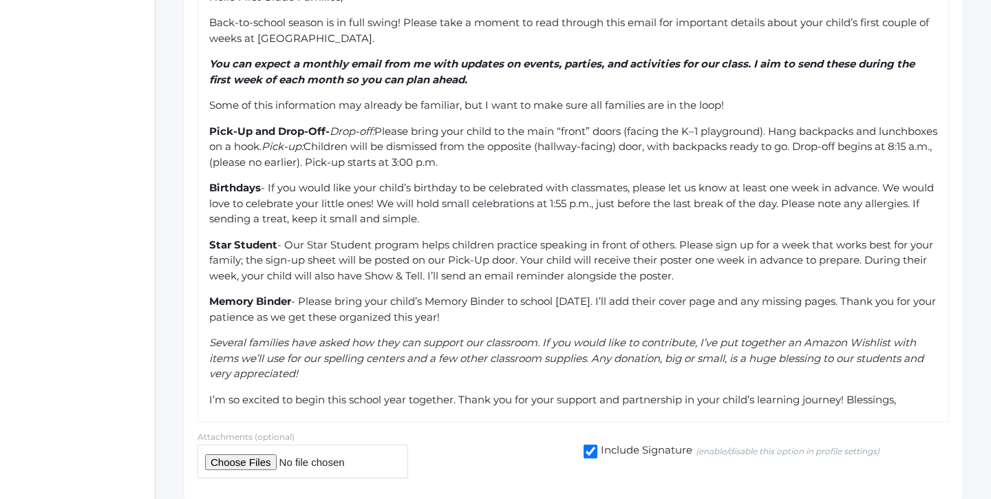
click at [741, 195] on div "Birthdays - If you would like your child’s birthday to be celebrated with class…" at bounding box center [573, 203] width 729 height 47
click at [348, 190] on span "- If you would like your child’s birthday to be celebrated with classmates, ple…" at bounding box center [573, 203] width 728 height 44
click at [534, 192] on div "Birthdays - If you would like your child’s birthday to be celebrated with class…" at bounding box center [573, 203] width 729 height 47
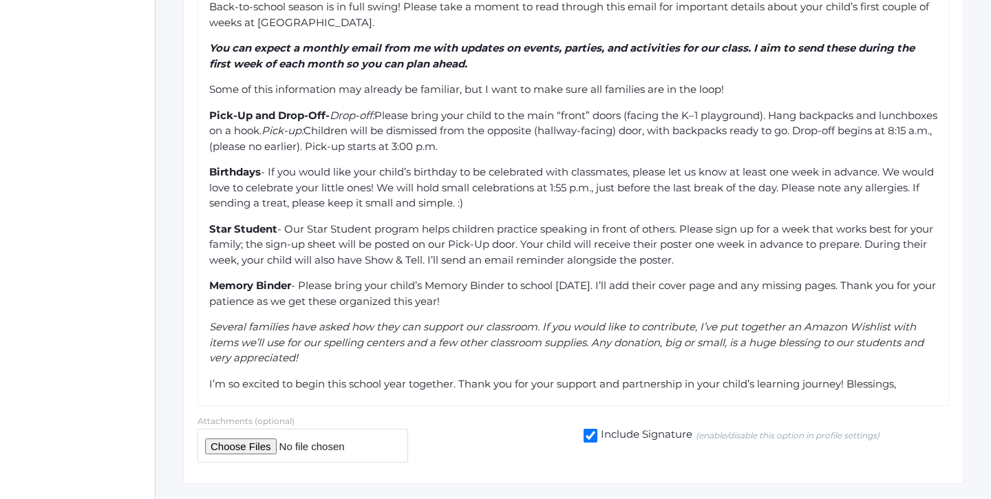
scroll to position [543, 0]
click at [459, 223] on span "- Our Star Student program helps children practice speaking in front of others.…" at bounding box center [572, 245] width 727 height 44
click at [455, 223] on span "- Our Star Student program helps children practice speaking in front of others.…" at bounding box center [572, 245] width 727 height 44
click at [738, 229] on div "Star Student - Our Star Student program helps children practice speaking in fro…" at bounding box center [573, 245] width 729 height 47
click at [688, 223] on span "- Our Star Student program helps children practice speaking in front of others.…" at bounding box center [572, 245] width 727 height 44
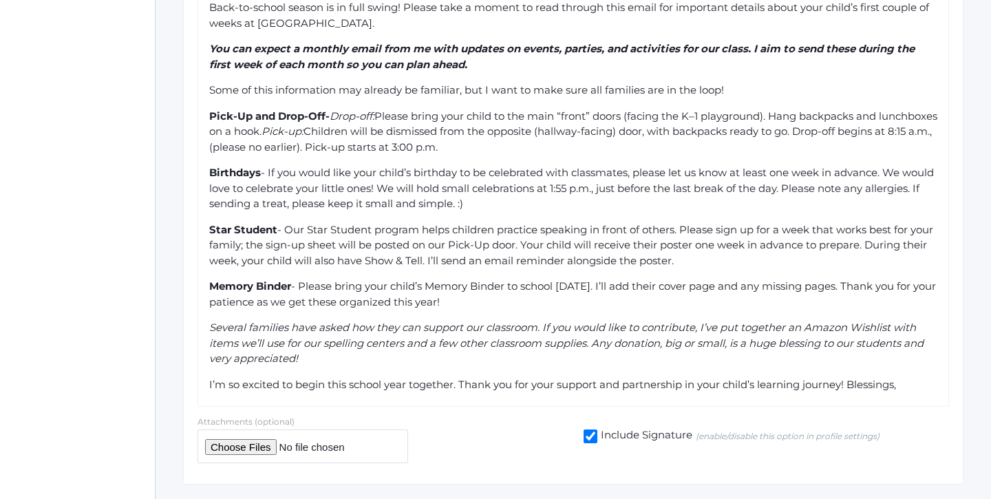
click at [544, 223] on span "- Our Star Student program helps children practice speaking in front of others.…" at bounding box center [572, 245] width 727 height 44
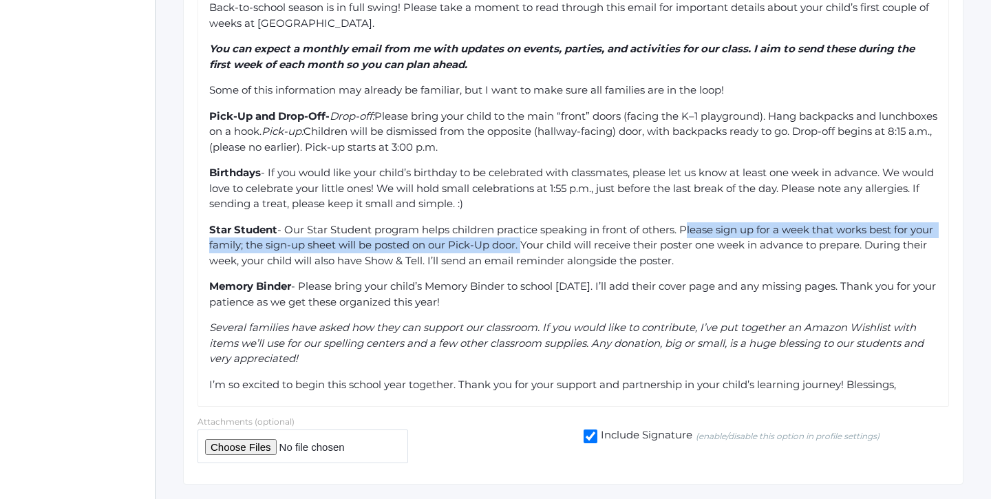
drag, startPoint x: 547, startPoint y: 215, endPoint x: 686, endPoint y: 200, distance: 139.2
click at [686, 223] on span "- Our Star Student program helps children practice speaking in front of others.…" at bounding box center [572, 245] width 727 height 44
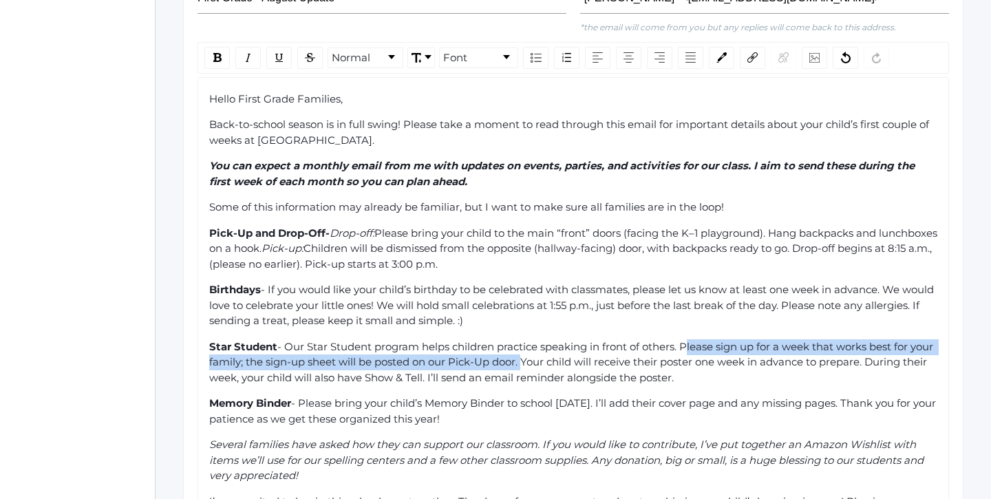
scroll to position [422, 0]
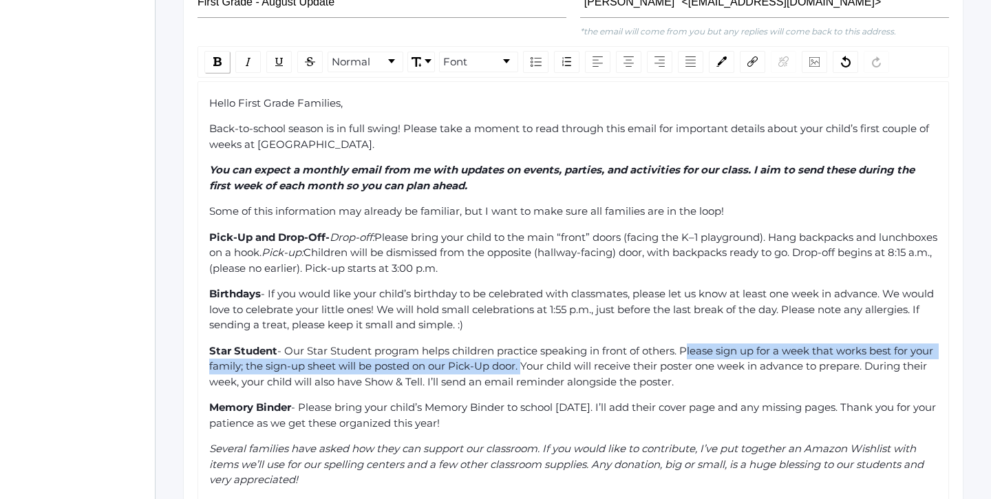
click at [216, 57] on img "rdw-inline-control" at bounding box center [217, 61] width 8 height 9
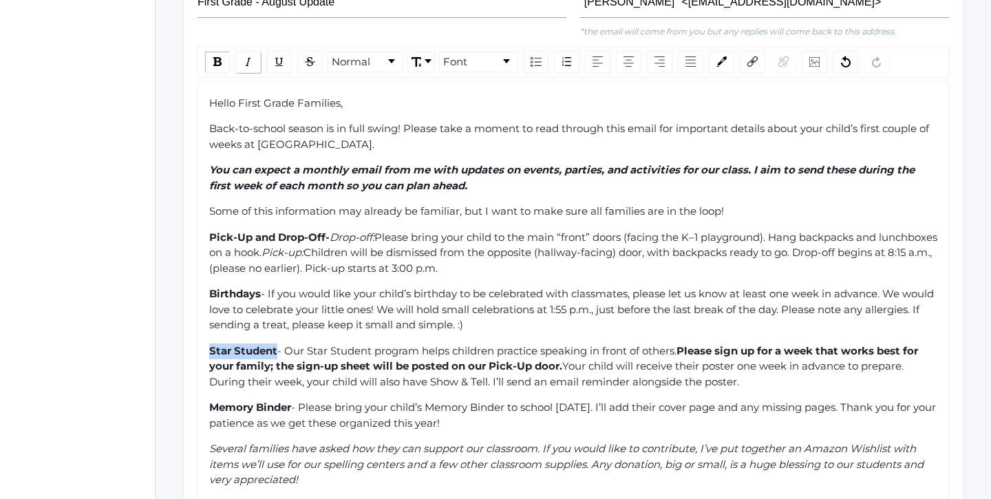
click at [253, 56] on img "rdw-inline-control" at bounding box center [248, 61] width 11 height 11
click at [640, 359] on span "Your child will receive their poster one week in advance to prepare. During the…" at bounding box center [557, 373] width 697 height 29
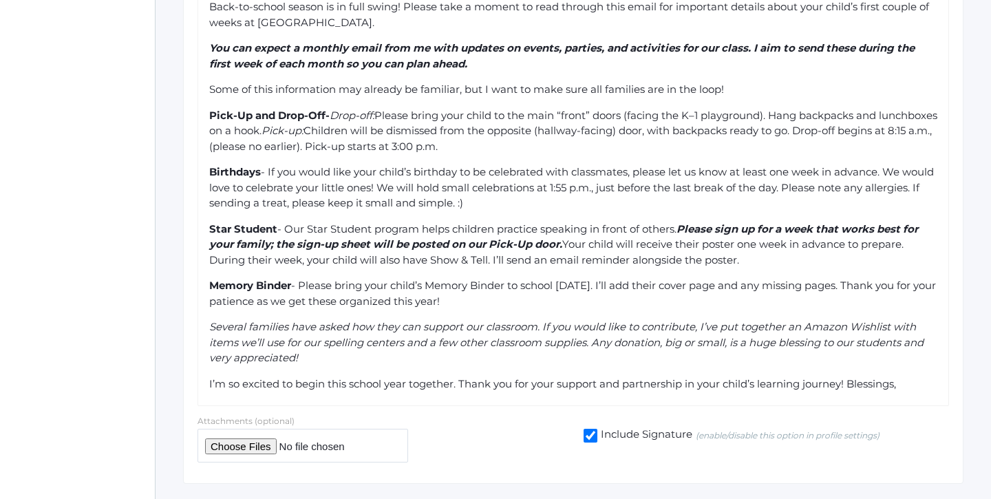
scroll to position [543, 0]
click at [508, 238] on span "Your child will receive their poster one week in advance to prepare. During the…" at bounding box center [557, 252] width 697 height 29
click at [571, 238] on span "Your child will receive their poster one week in advance to prepare. During the…" at bounding box center [557, 252] width 697 height 29
click at [835, 233] on div "Star Student - Our Star Student program helps children practice speaking in fro…" at bounding box center [573, 245] width 729 height 47
click at [511, 279] on div "Memory Binder - Please bring your child’s Memory Binder to school on Thursday. …" at bounding box center [573, 294] width 729 height 31
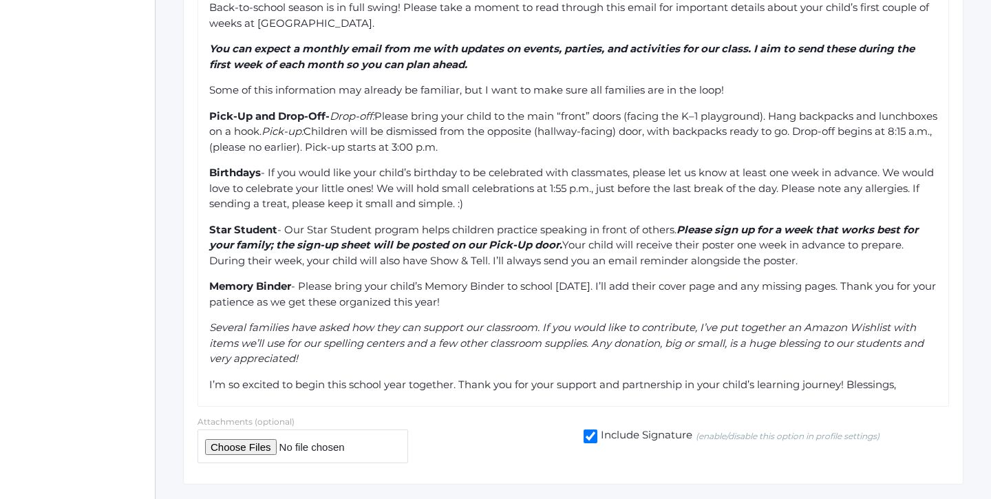
click at [316, 323] on div "Several families have asked how they can support our classroom. If you would li…" at bounding box center [573, 343] width 729 height 47
click at [324, 324] on div "Several families have asked how they can support our classroom. If you would li…" at bounding box center [573, 343] width 729 height 47
drag, startPoint x: 394, startPoint y: 330, endPoint x: 304, endPoint y: 330, distance: 89.5
click at [304, 330] on div "Several families have asked how they can support our classroom. If you would li…" at bounding box center [573, 343] width 729 height 47
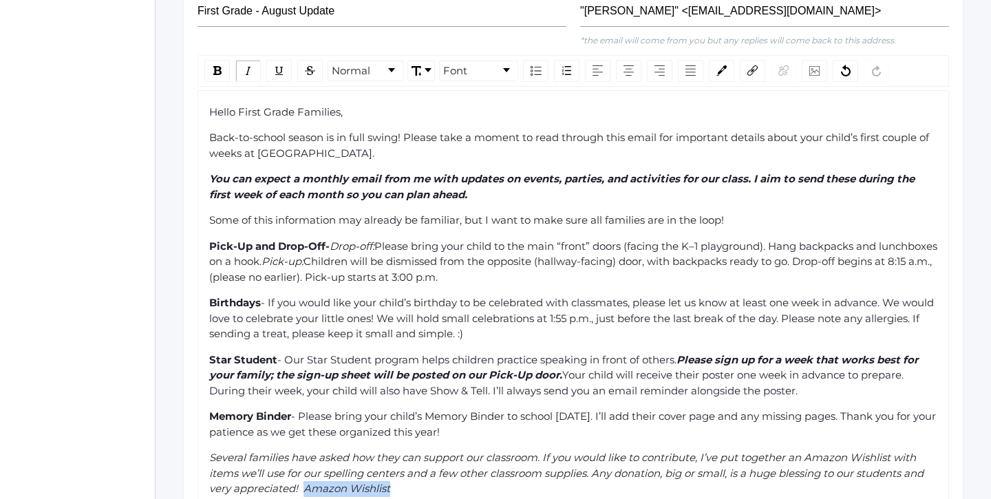
scroll to position [413, 0]
click at [748, 65] on img "rdw-link-control" at bounding box center [753, 70] width 10 height 10
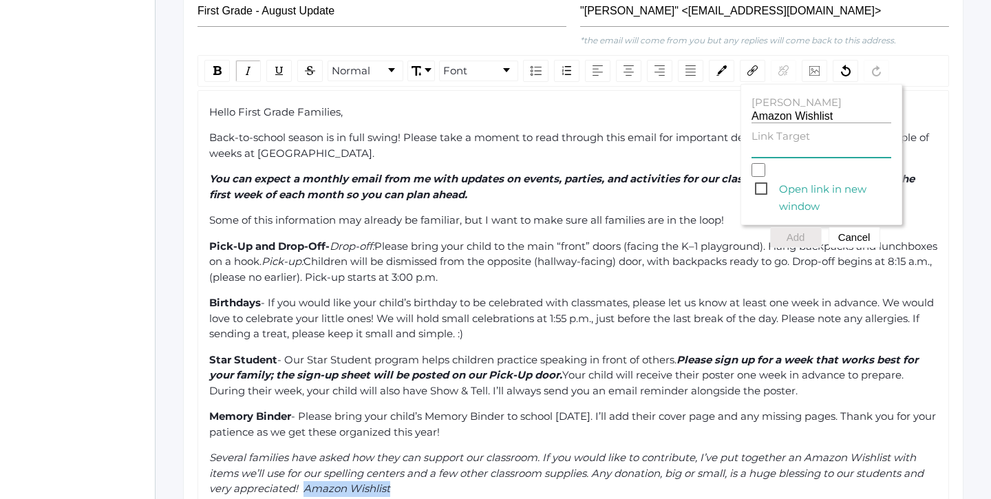
click at [765, 145] on input "Link Target" at bounding box center [822, 151] width 140 height 13
paste input "https://www.amazon.com/hz/wishlist/ls/KN5M5A17YL38?ref_=wl_share"
type input "https://www.amazon.com/hz/wishlist/ls/KN5M5A17YL38?ref_=wl_share"
click at [765, 180] on span "Open link in new window" at bounding box center [823, 188] width 136 height 17
click at [765, 163] on input "Open link in new window" at bounding box center [759, 170] width 14 height 14
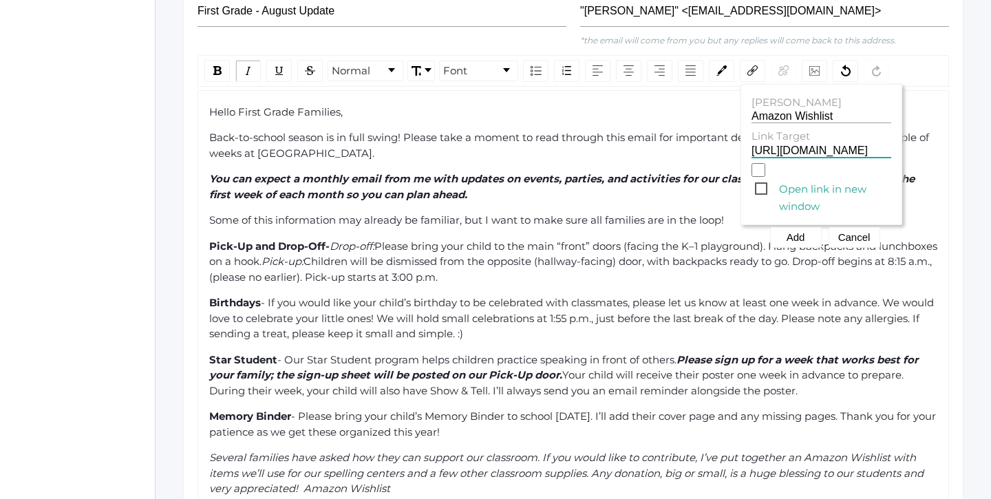
checkbox input "true"
click at [789, 227] on button "Add" at bounding box center [796, 237] width 52 height 21
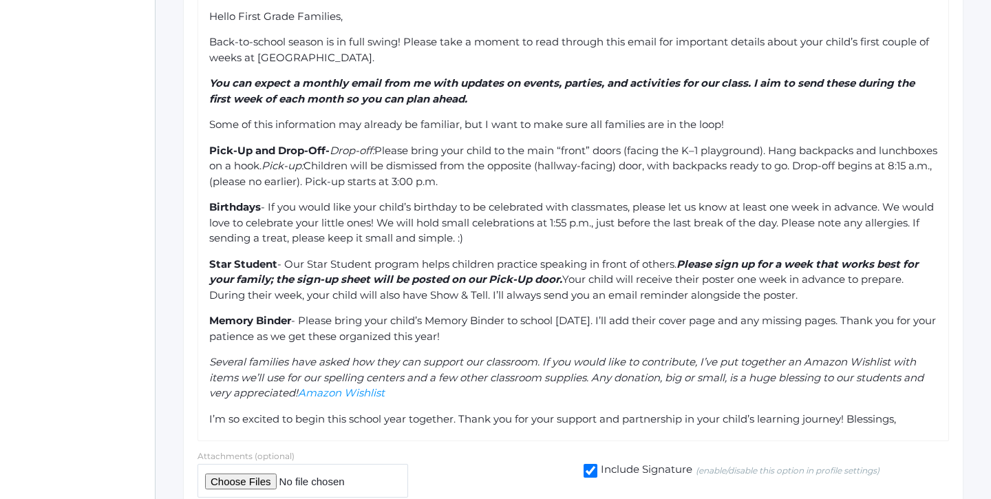
scroll to position [518, 0]
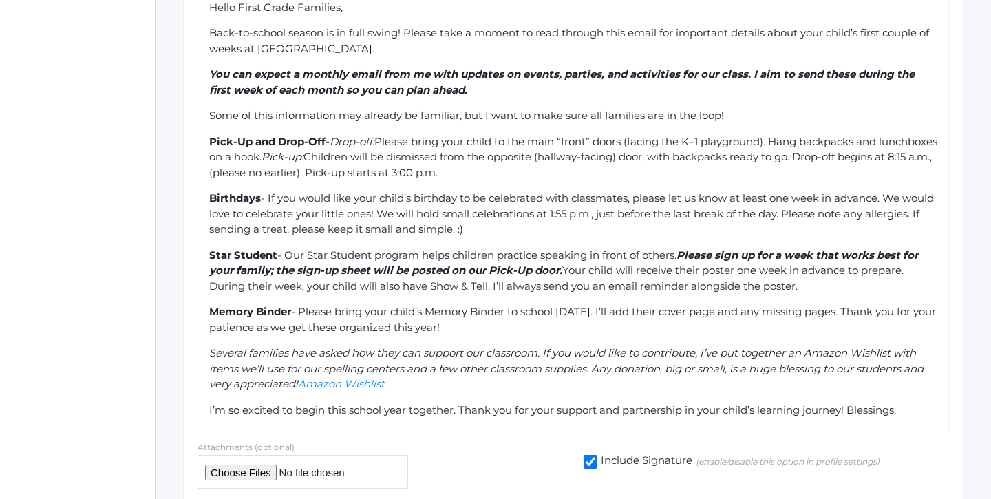
click at [299, 353] on span "Several families have asked how they can support our classroom. If you would li…" at bounding box center [567, 368] width 717 height 44
click at [434, 346] on div "Several families have asked how they can support our classroom. If you would li…" at bounding box center [573, 369] width 729 height 47
click at [304, 377] on span "Amazon Wishlist" at bounding box center [341, 383] width 87 height 13
click at [483, 348] on div "Several families have asked how they can support our classroom. If you would li…" at bounding box center [573, 369] width 729 height 47
click at [454, 403] on span "I’m so excited to begin this school year together. Thank you for your support a…" at bounding box center [552, 409] width 687 height 13
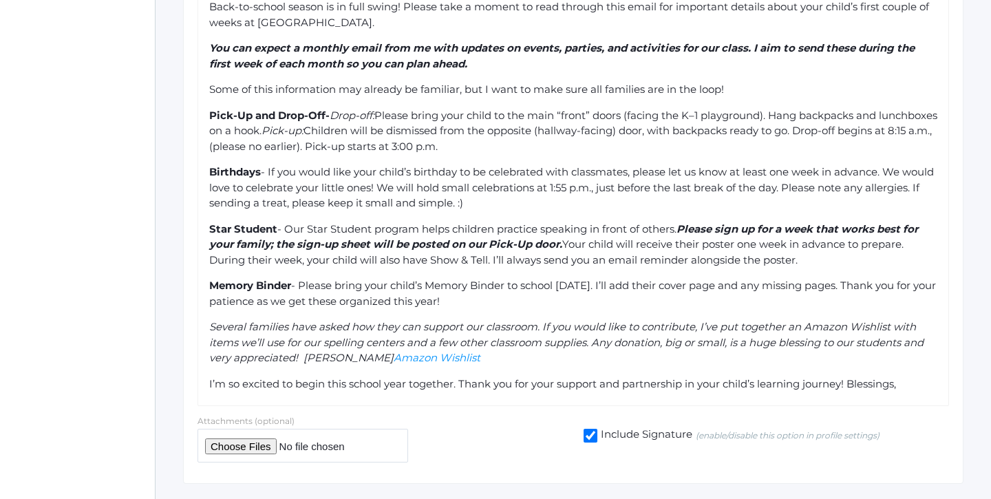
scroll to position [543, 0]
click at [471, 336] on div "Hello First Grade Families, Back-to-school season is in full swing! Please take…" at bounding box center [573, 184] width 729 height 419
drag, startPoint x: 459, startPoint y: 326, endPoint x: 371, endPoint y: 323, distance: 88.2
click at [371, 323] on div "Several families have asked how they can support our classroom. If you would li…" at bounding box center [573, 343] width 729 height 47
copy div "Several families have asked how they can support our classroom. If you would li…"
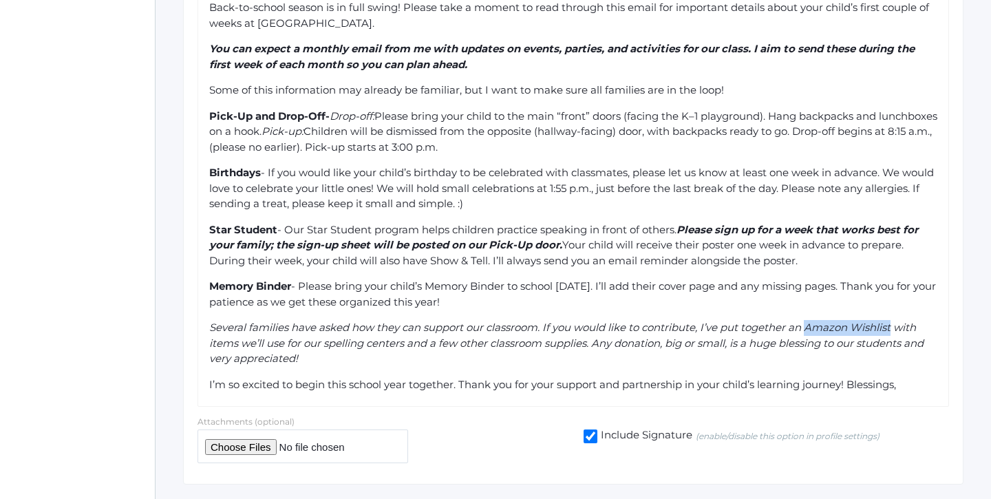
drag, startPoint x: 896, startPoint y: 297, endPoint x: 810, endPoint y: 295, distance: 85.4
click at [810, 321] on span "Several families have asked how they can support our classroom. If you would li…" at bounding box center [567, 343] width 717 height 44
drag, startPoint x: 894, startPoint y: 296, endPoint x: 812, endPoint y: 292, distance: 82.7
click at [812, 321] on span "Several families have asked how they can support our classroom. If you would li…" at bounding box center [567, 343] width 717 height 44
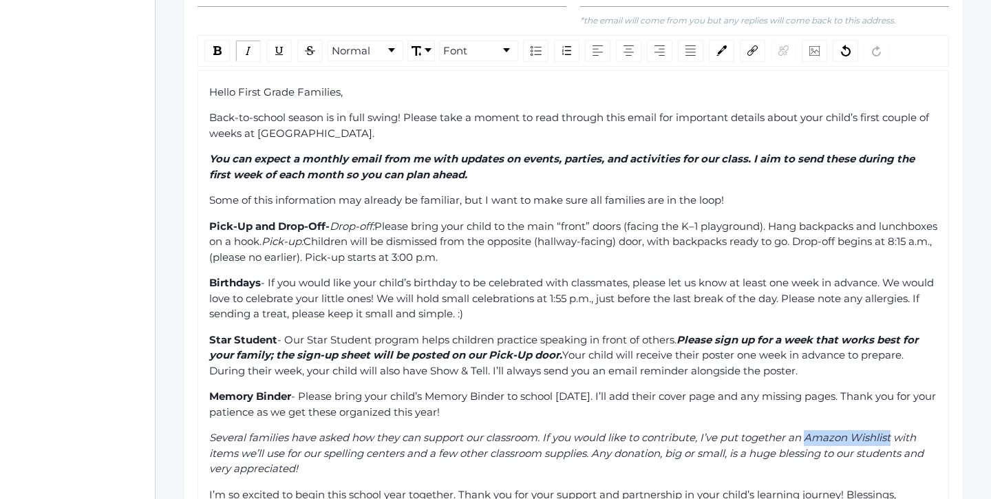
scroll to position [432, 0]
click at [750, 47] on img "rdw-link-control" at bounding box center [753, 52] width 10 height 10
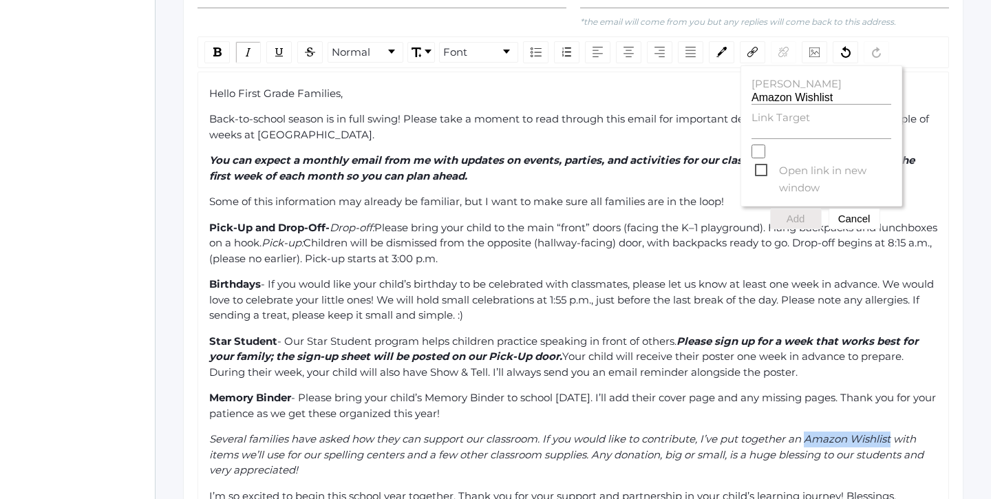
click at [787, 113] on div "Link Title Amazon Wishlist Link Target Open link in new window Add Cancel" at bounding box center [822, 135] width 162 height 141
click at [786, 126] on input "Link Target" at bounding box center [822, 132] width 140 height 13
paste input "Amazon Wishlist"
type input "Amazon Wishlist"
click at [817, 110] on label "Link Target" at bounding box center [822, 118] width 140 height 16
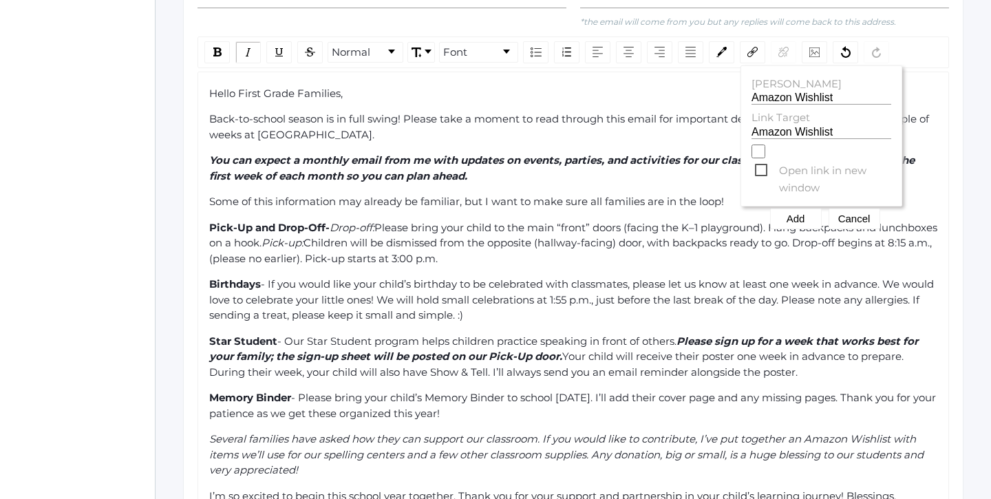
click at [817, 126] on input "Amazon Wishlist" at bounding box center [822, 132] width 140 height 13
click at [812, 126] on input "Amazon Wishlist" at bounding box center [822, 132] width 140 height 13
paste input "https://www.amazon.com/hz/wishlist/ls/KN5M5A17YL38?ref_=wl_share"
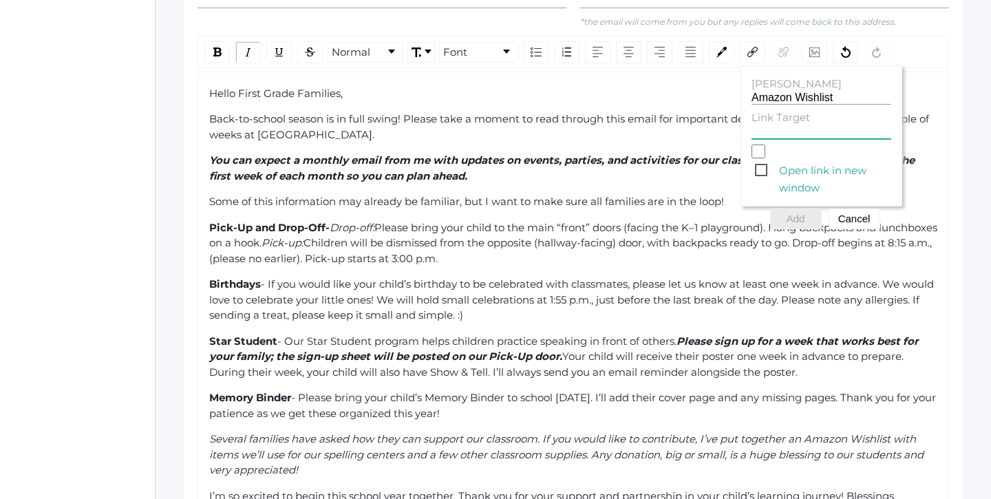
type input "https://www.amazon.com/hz/wishlist/ls/KN5M5A17YL38?ref_=wl_share"
click at [769, 162] on span "Open link in new window" at bounding box center [823, 170] width 136 height 17
click at [766, 145] on input "Open link in new window" at bounding box center [759, 152] width 14 height 14
checkbox input "true"
click at [788, 209] on button "Add" at bounding box center [796, 219] width 52 height 21
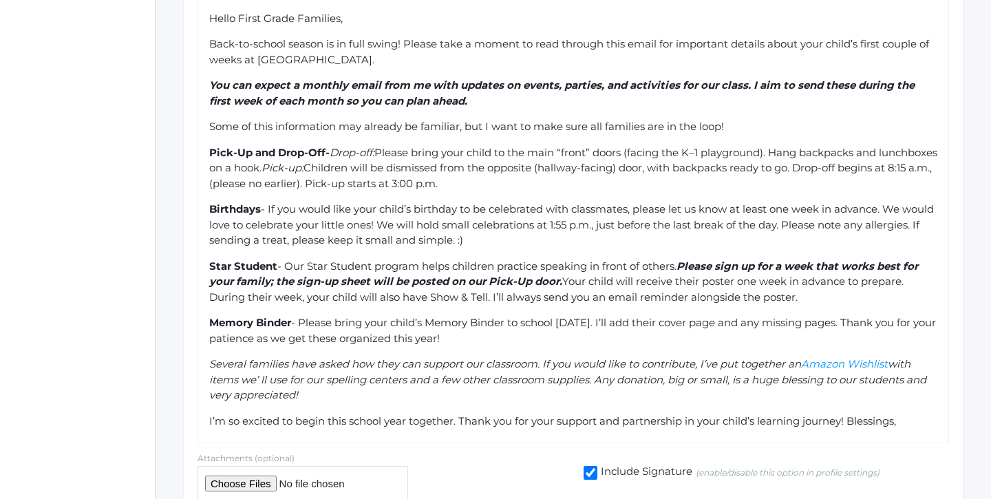
scroll to position [507, 0]
click at [672, 371] on div "Hello First Grade Families, Back-to-school season is in full swing! Please take…" at bounding box center [573, 219] width 729 height 419
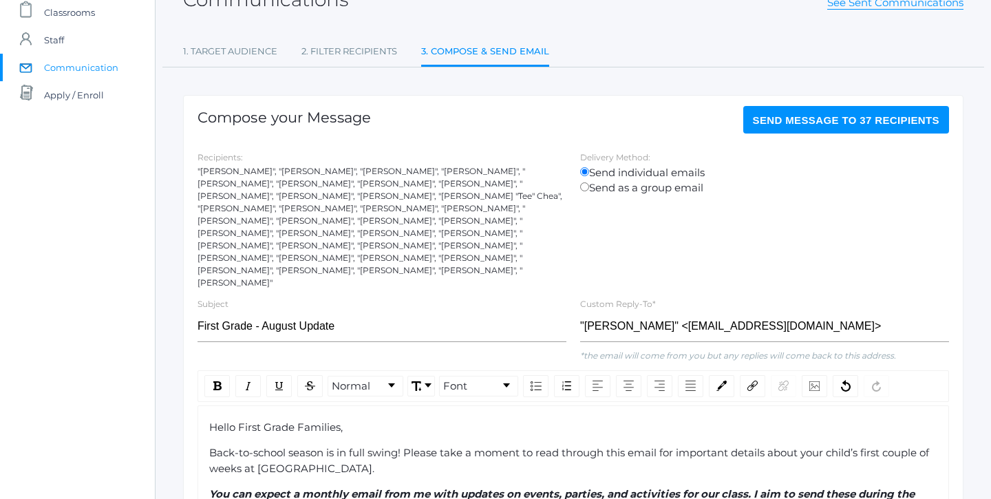
scroll to position [20, 0]
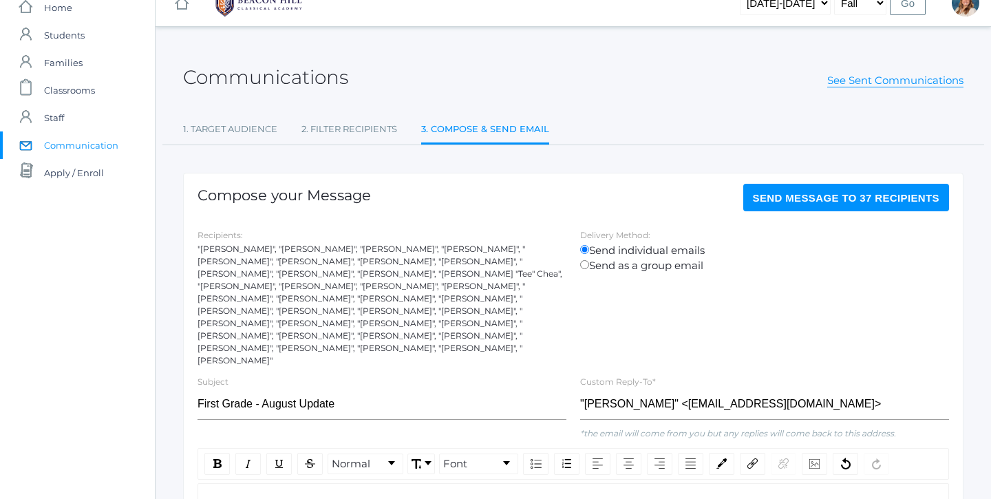
drag, startPoint x: 912, startPoint y: 388, endPoint x: 207, endPoint y: 473, distance: 710.8
copy div "Hello First Grade Families, Back-to-school season is in full swing! Please take…"
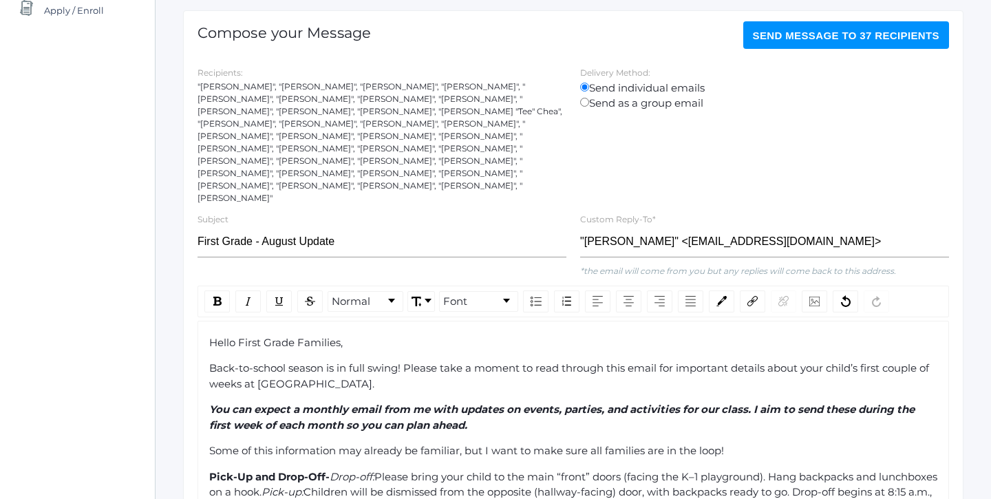
scroll to position [201, 0]
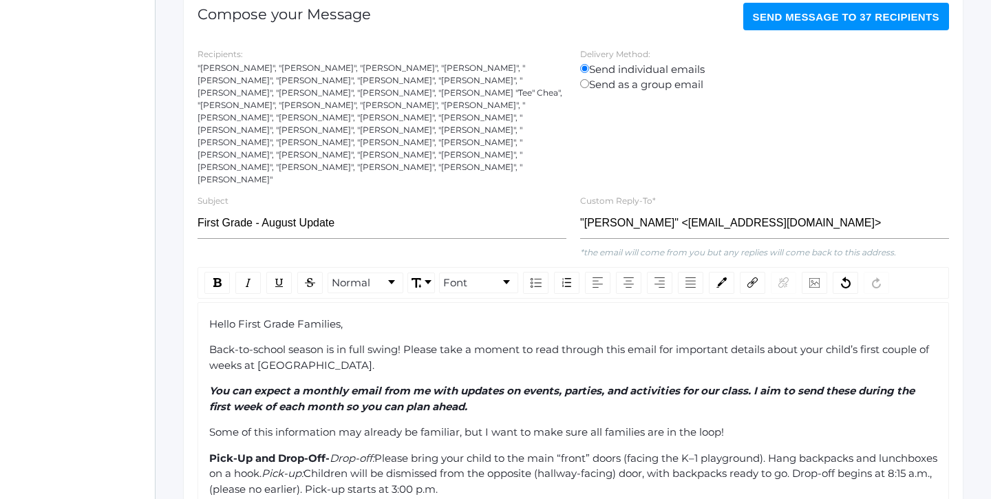
click at [520, 343] on span "Back-to-school season is in full swing! Please take a moment to read through th…" at bounding box center [570, 357] width 723 height 29
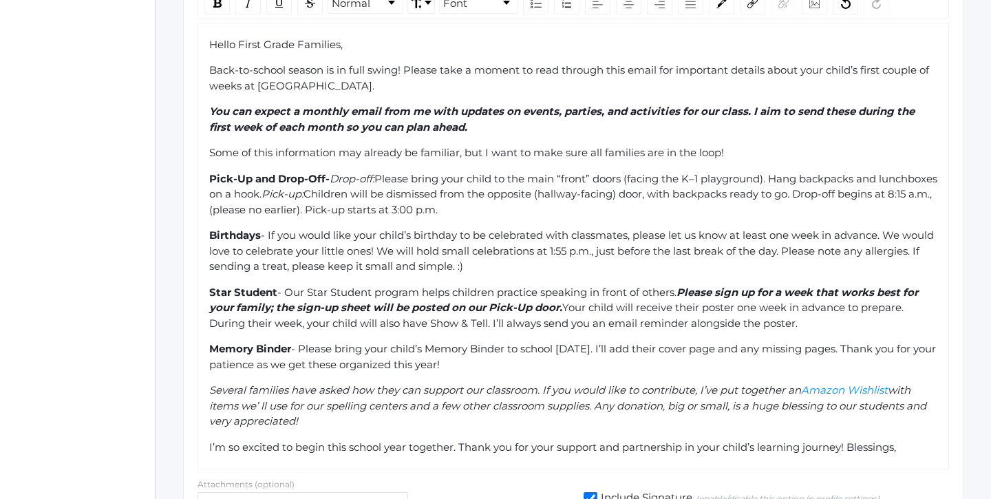
scroll to position [498, 0]
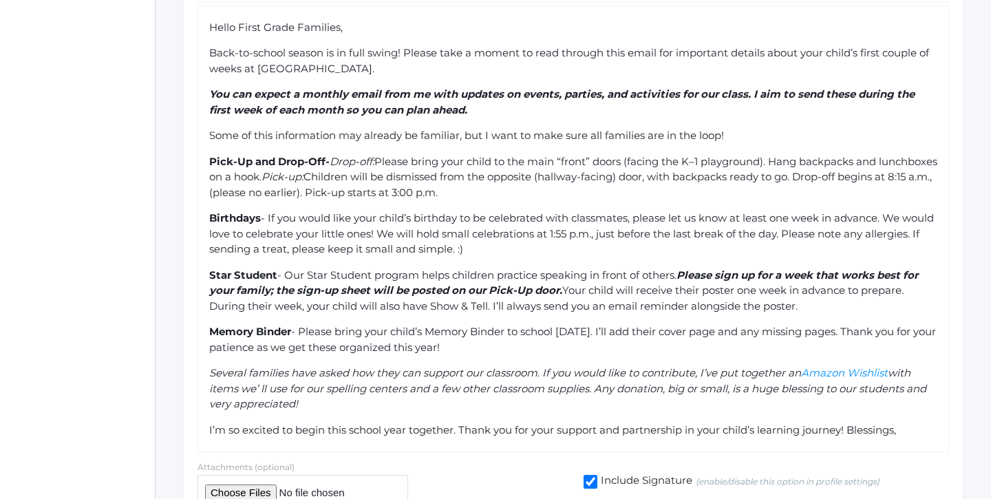
click at [677, 269] on span "- Our Star Student program helps children practice speaking in front of others." at bounding box center [476, 275] width 399 height 13
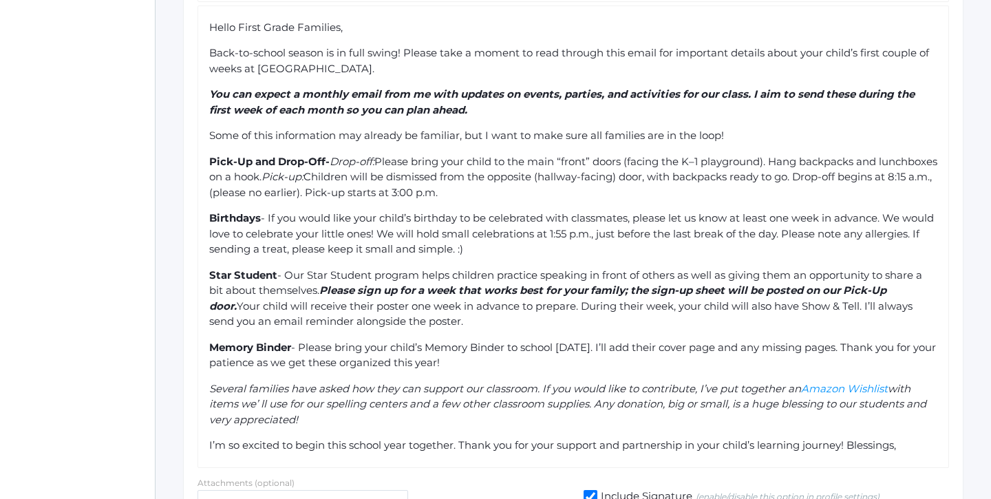
click at [772, 301] on div "Hello First Grade Families, Back-to-school season is in full swing! Please take…" at bounding box center [573, 237] width 729 height 434
click at [726, 292] on div "Star Student - Our Star Student program helps children practice speaking in fro…" at bounding box center [573, 299] width 729 height 62
click at [916, 300] on span "Your child will receive their poster one week in advance to prepare. During the…" at bounding box center [562, 314] width 706 height 29
click at [890, 284] on span "Please sign up for a week that works best for your family; the sign-up sheet wi…" at bounding box center [549, 298] width 680 height 29
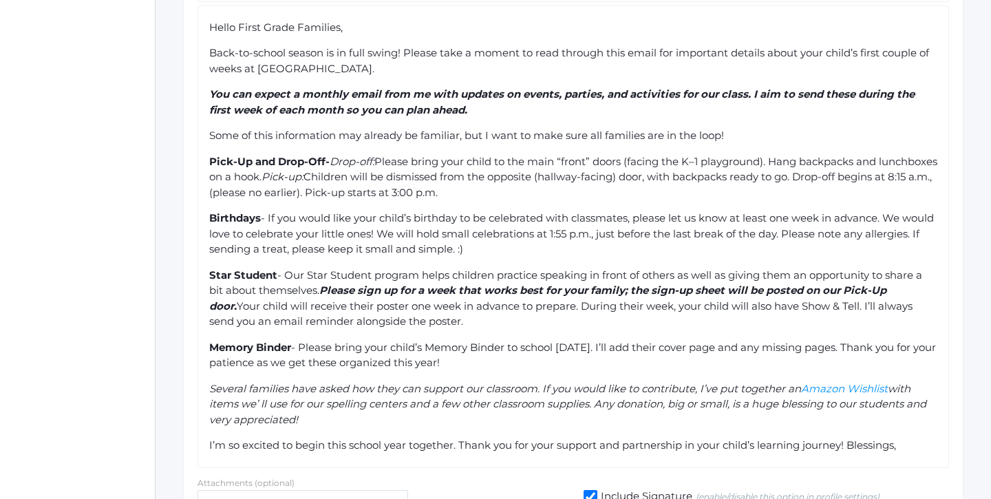
click at [890, 284] on span "Please sign up for a week that works best for your family; the sign-up sheet wi…" at bounding box center [549, 298] width 680 height 29
click at [851, 294] on div "Star Student - Our Star Student program helps children practice speaking in fro…" at bounding box center [573, 299] width 729 height 62
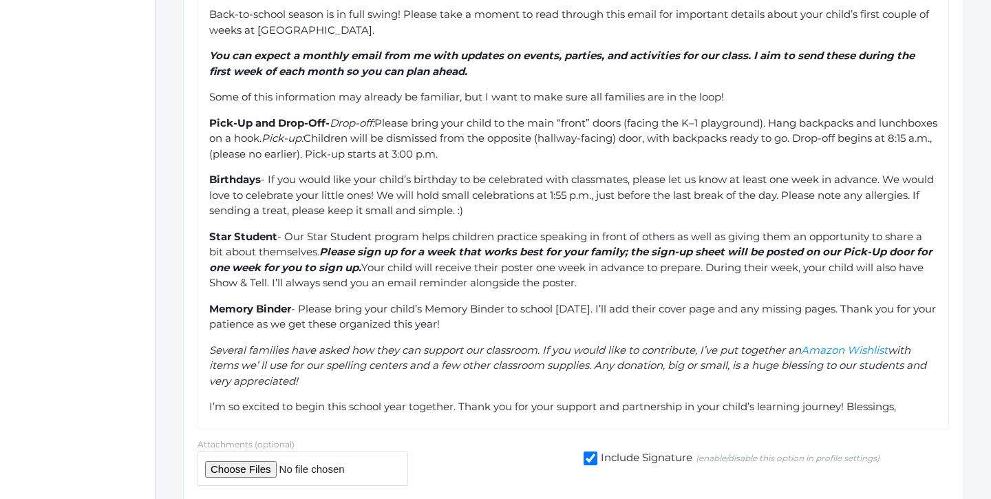
scroll to position [537, 0]
click at [284, 244] on span "Please sign up for a week that works best for your family; the sign-up sheet wi…" at bounding box center [572, 258] width 726 height 29
drag, startPoint x: 379, startPoint y: 236, endPoint x: 229, endPoint y: 235, distance: 149.4
click at [229, 244] on span "Please sign up for a week that works best for your family; the sign-up sheet wi…" at bounding box center [572, 258] width 726 height 29
click at [454, 301] on div "Memory Binder - Please bring your child’s Memory Binder to school on Thursday. …" at bounding box center [573, 316] width 729 height 31
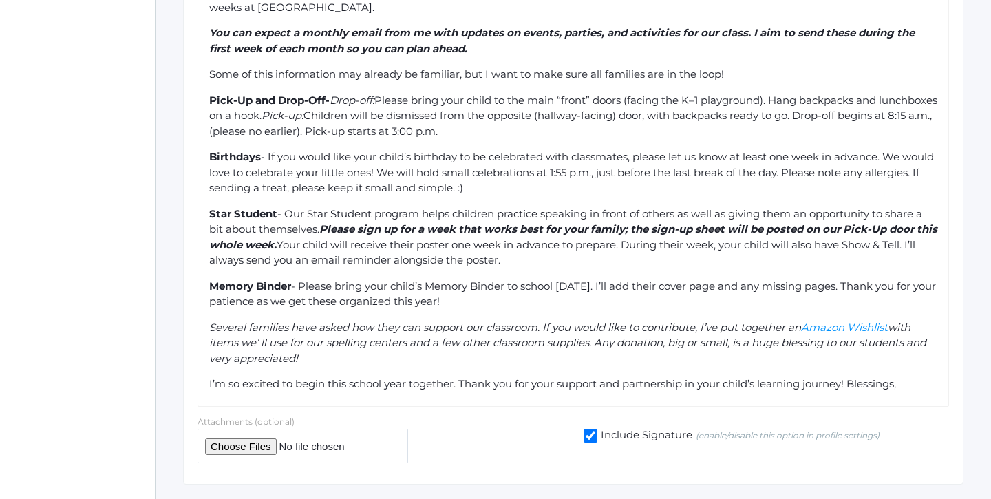
scroll to position [558, 0]
click at [504, 330] on div "Several families have asked how they can support our classroom. If you would li…" at bounding box center [573, 344] width 729 height 47
click at [830, 322] on span "Amazon Wishlist" at bounding box center [844, 328] width 87 height 13
click at [748, 321] on div "Several families have asked how they can support our classroom. If you would li…" at bounding box center [573, 344] width 729 height 47
click at [918, 377] on div "I’m so excited to begin this school year together. Thank you for your support a…" at bounding box center [573, 385] width 729 height 16
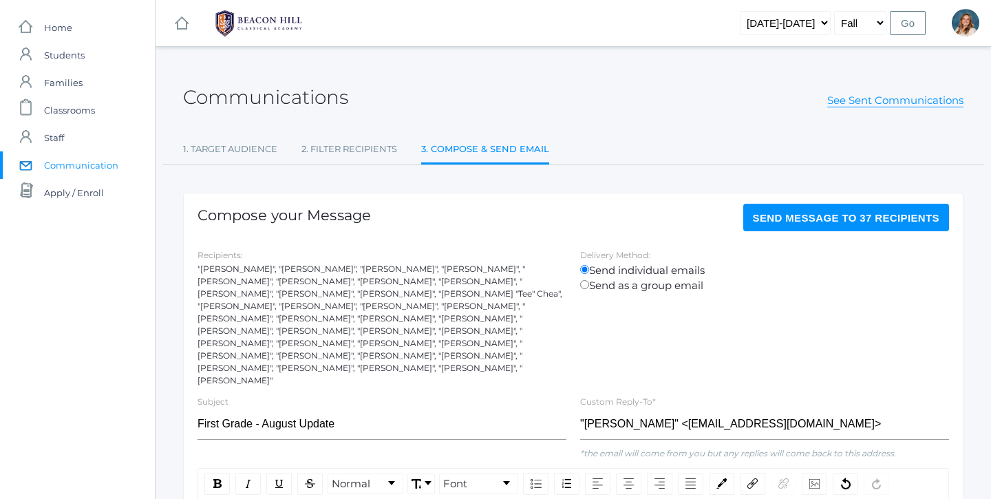
scroll to position [0, 0]
click at [779, 229] on button "Send Message to 37 recipients" at bounding box center [847, 218] width 207 height 28
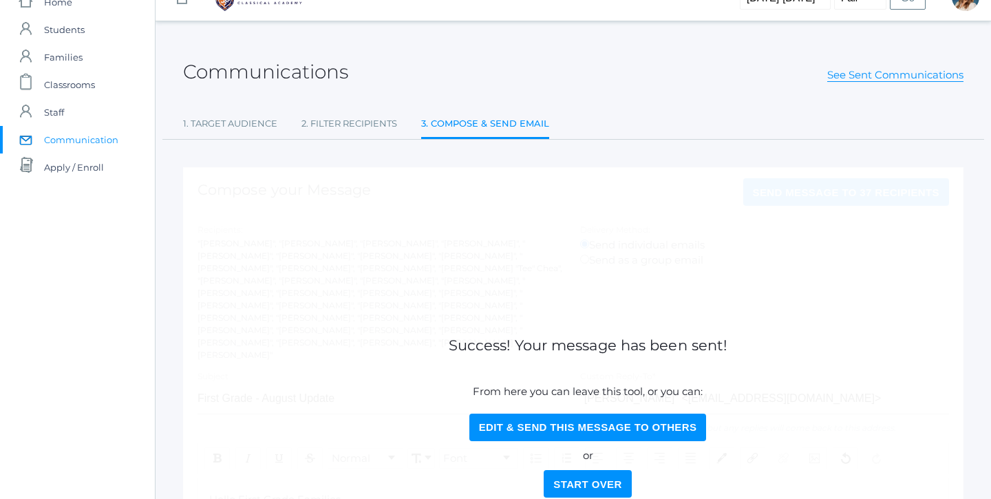
scroll to position [30, 0]
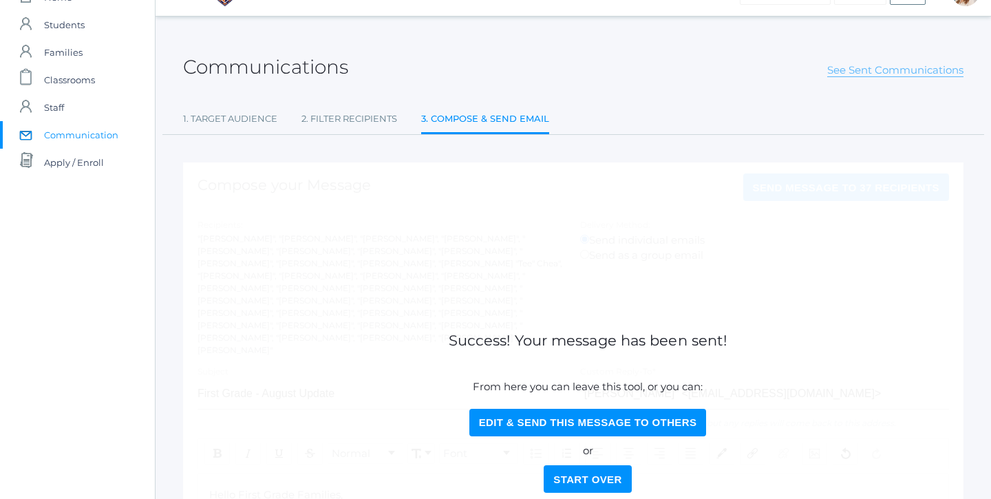
click at [883, 68] on link "See Sent Communications" at bounding box center [896, 70] width 136 height 14
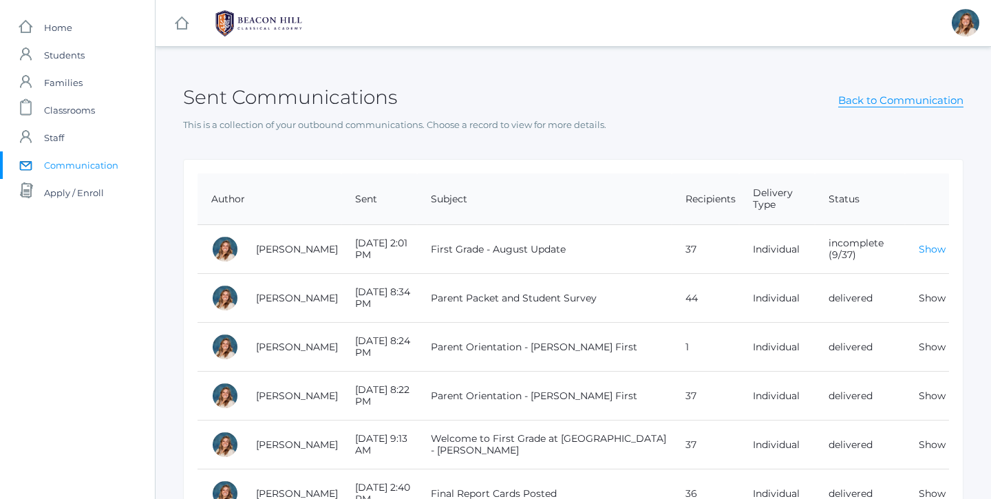
click at [939, 247] on link "Show" at bounding box center [932, 249] width 27 height 12
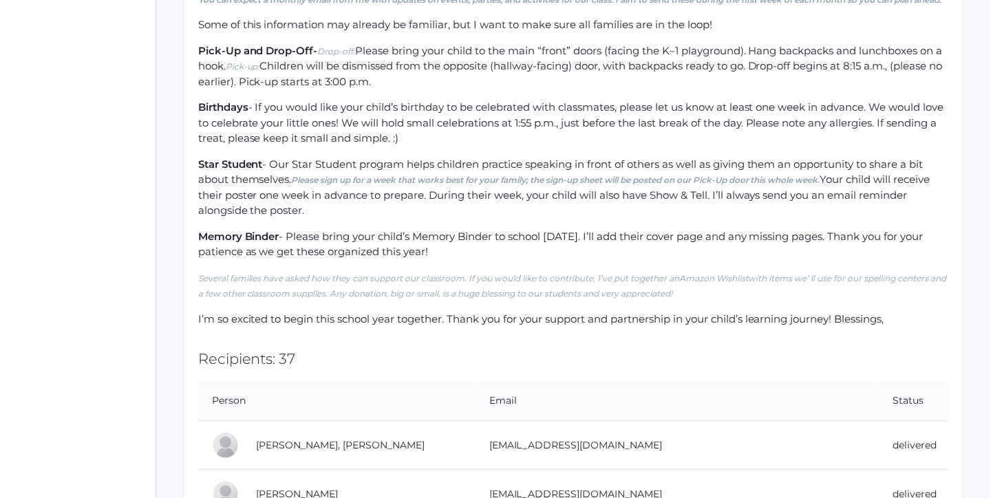
scroll to position [419, 0]
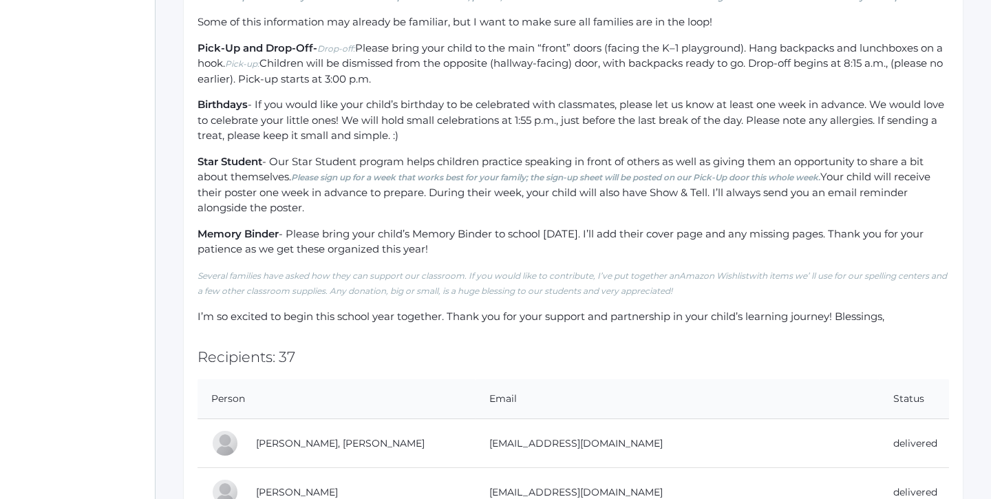
click at [724, 281] on em "Amazon Wishlist" at bounding box center [715, 276] width 70 height 10
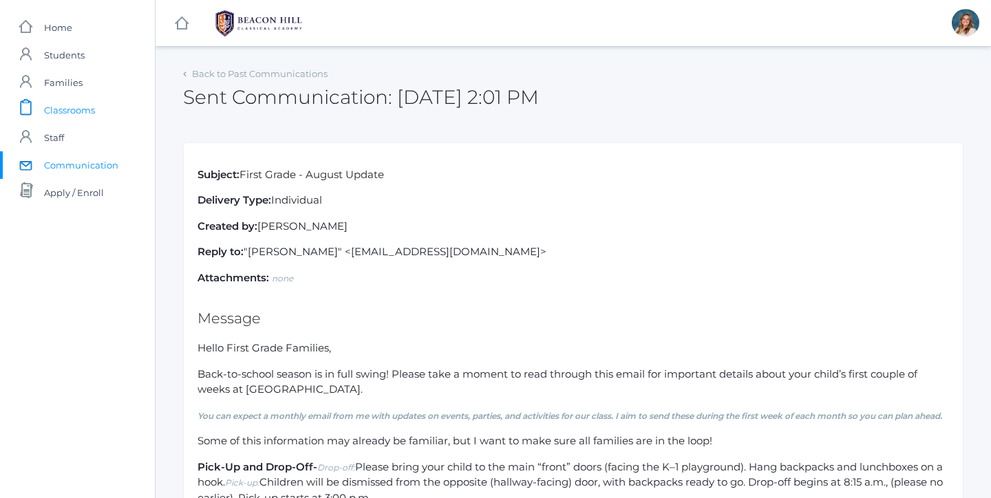
scroll to position [0, 0]
click at [61, 164] on span "Communication" at bounding box center [81, 165] width 74 height 28
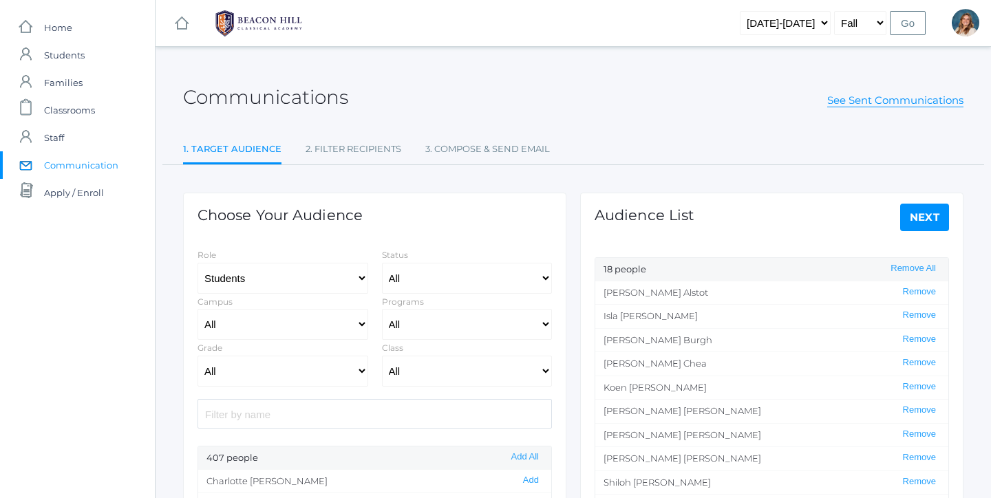
select select "Enrolled"
click at [83, 116] on span "Classrooms" at bounding box center [69, 110] width 51 height 28
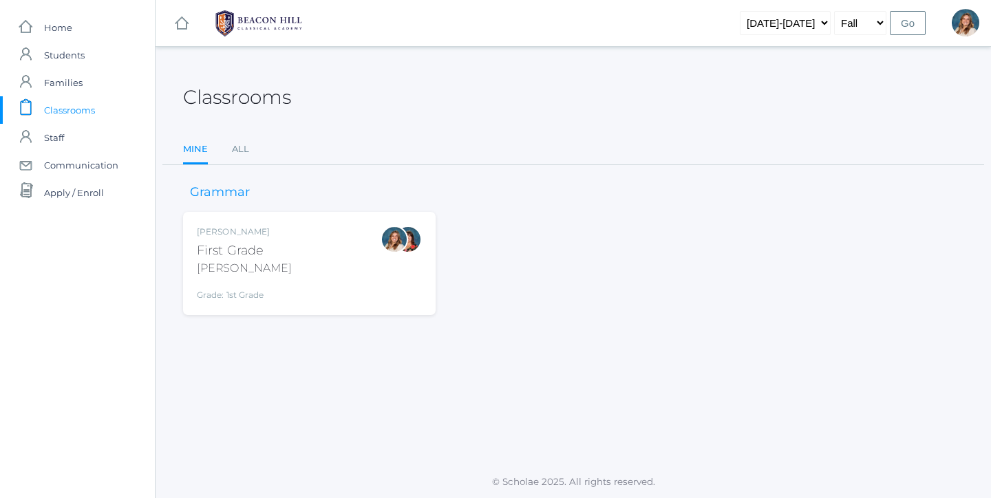
click at [280, 249] on div "Liv Barber First Grade Barber Grade: 1st Grade 01LA" at bounding box center [309, 264] width 225 height 76
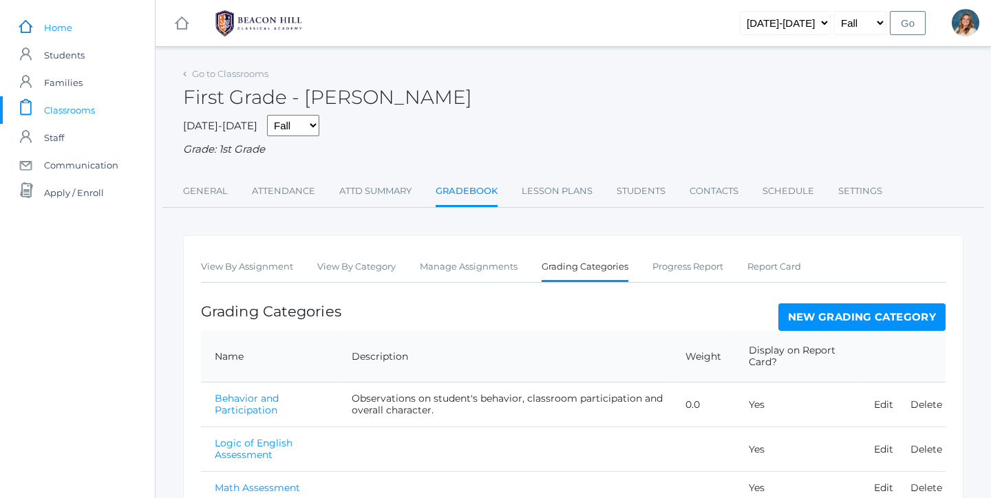
click at [63, 30] on span "Home" at bounding box center [58, 28] width 28 height 28
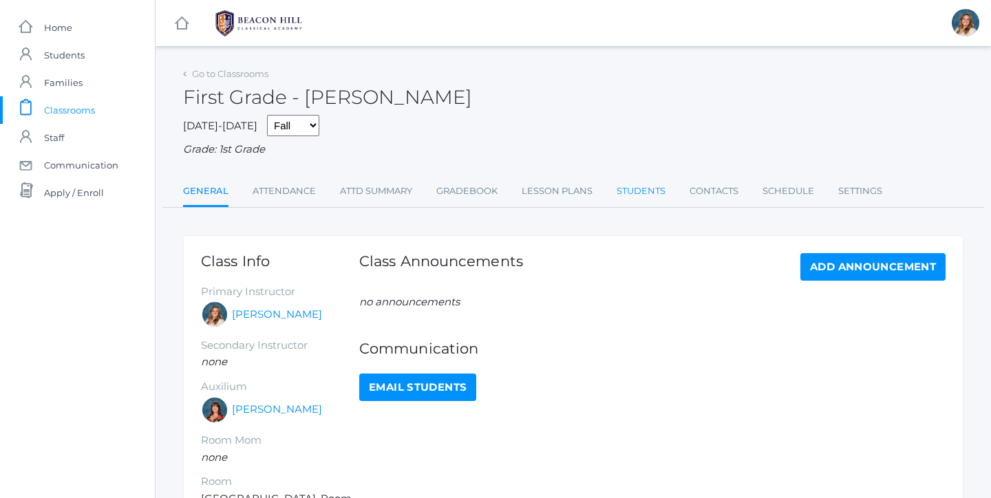
click at [644, 185] on link "Students" at bounding box center [641, 192] width 49 height 28
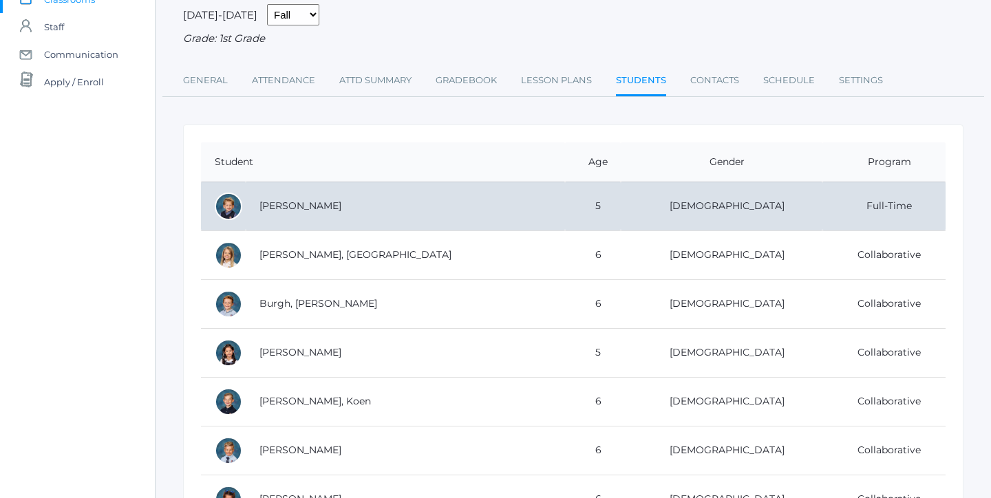
scroll to position [112, 0]
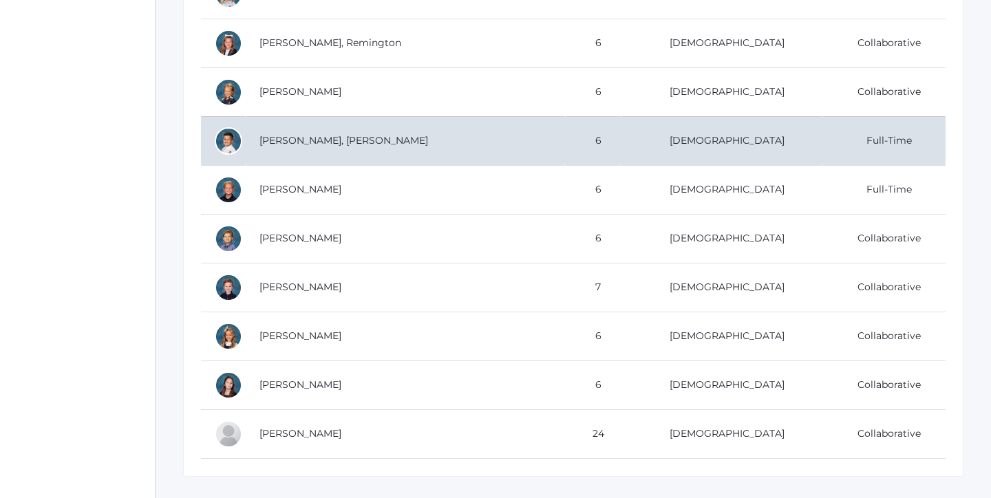
scroll to position [715, 0]
